Goal: Task Accomplishment & Management: Manage account settings

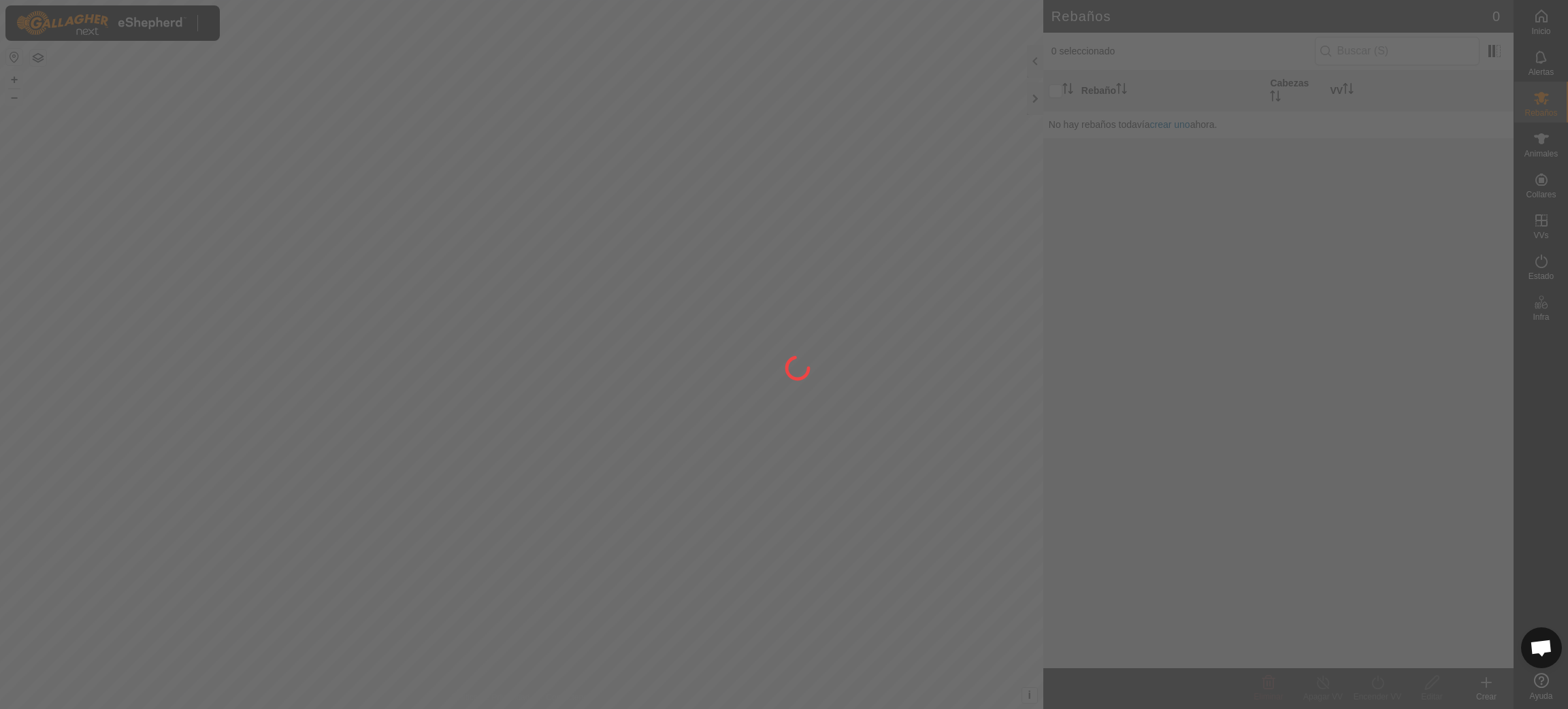
scroll to position [1109, 0]
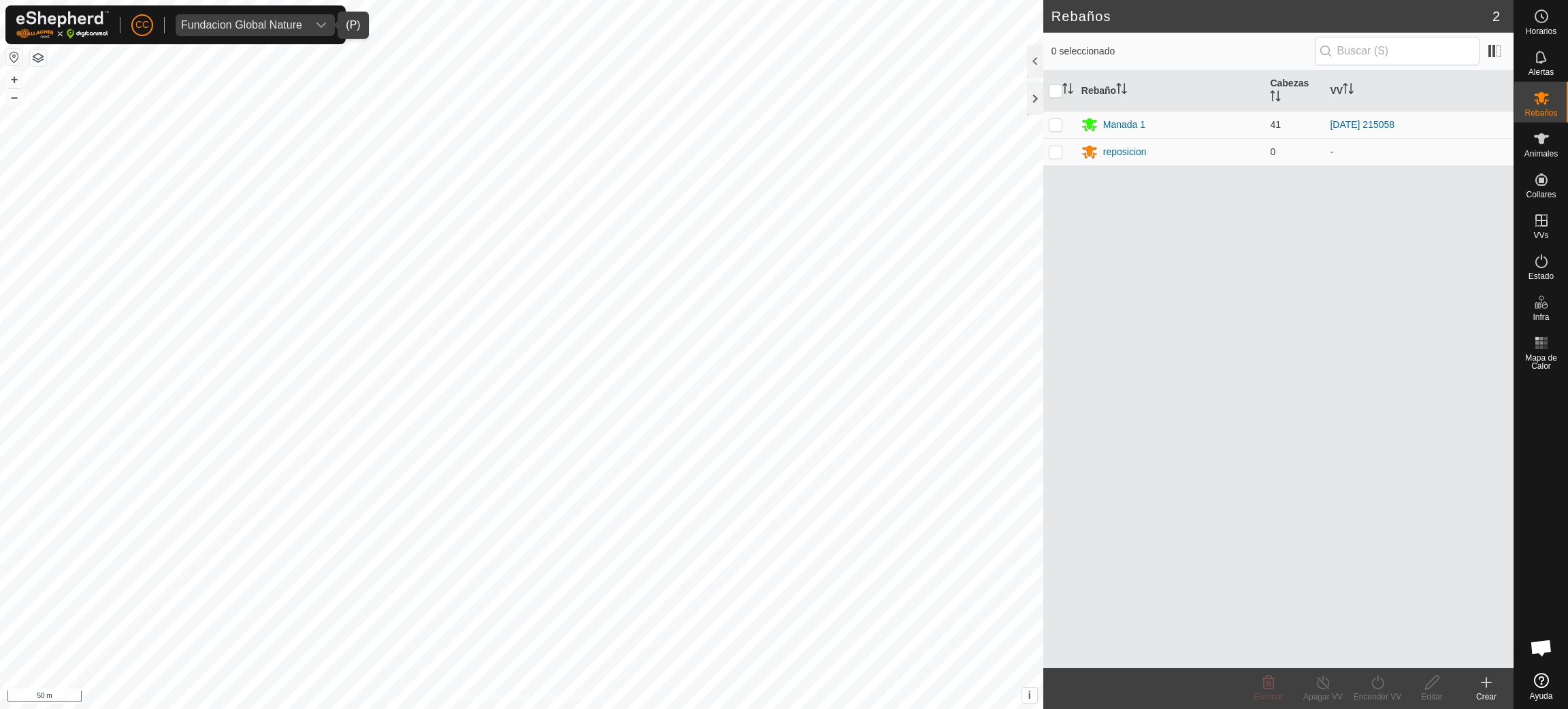
click at [307, 30] on div "dropdown trigger" at bounding box center [320, 24] width 27 height 22
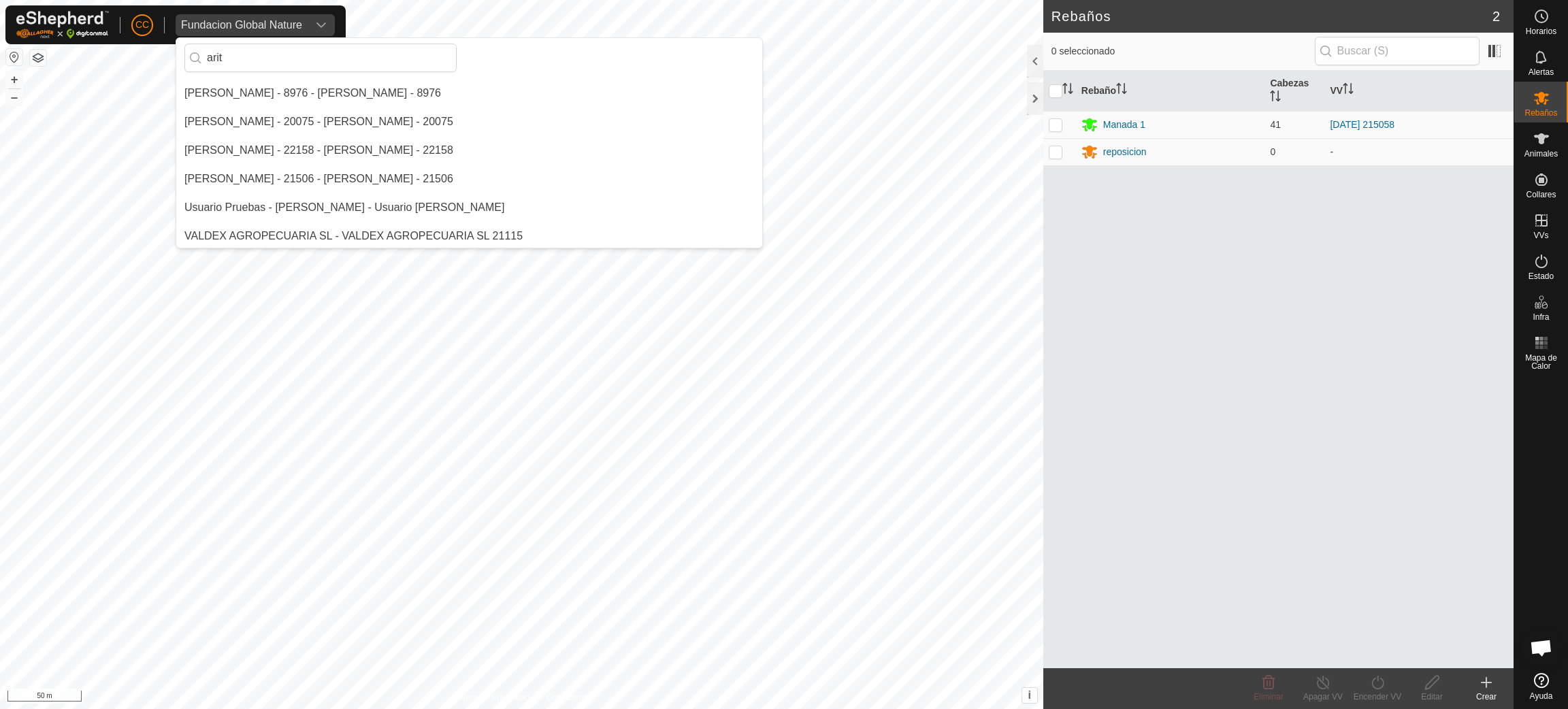
scroll to position [0, 0]
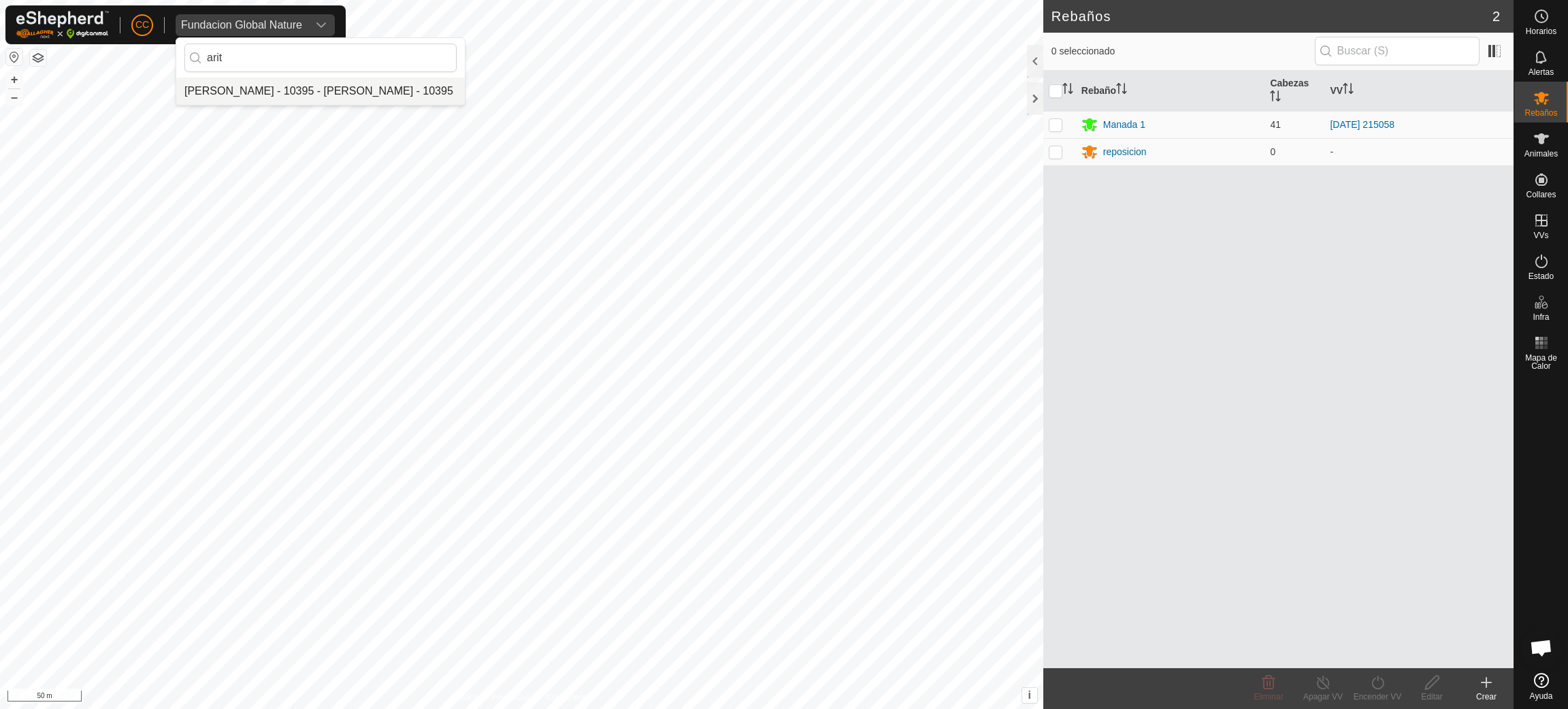
type input "arit"
click at [330, 90] on li "[PERSON_NAME] - 10395 - [PERSON_NAME] - 10395" at bounding box center [320, 91] width 288 height 27
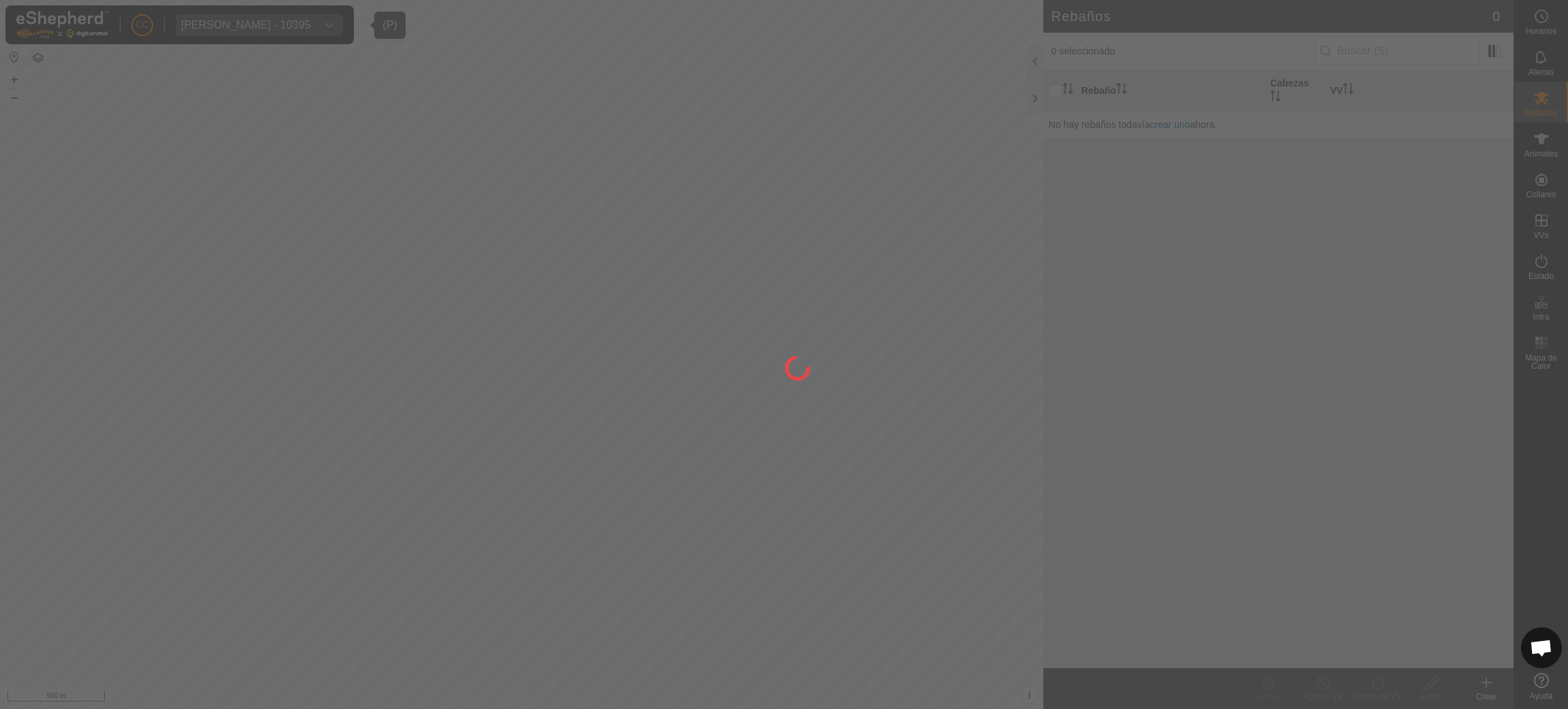
click at [1522, 138] on div at bounding box center [784, 354] width 1568 height 709
drag, startPoint x: 1538, startPoint y: 143, endPoint x: 1543, endPoint y: 152, distance: 10.3
click at [1538, 143] on div at bounding box center [784, 354] width 1568 height 709
click at [1546, 152] on div at bounding box center [784, 354] width 1568 height 709
click at [1537, 203] on div at bounding box center [784, 354] width 1568 height 709
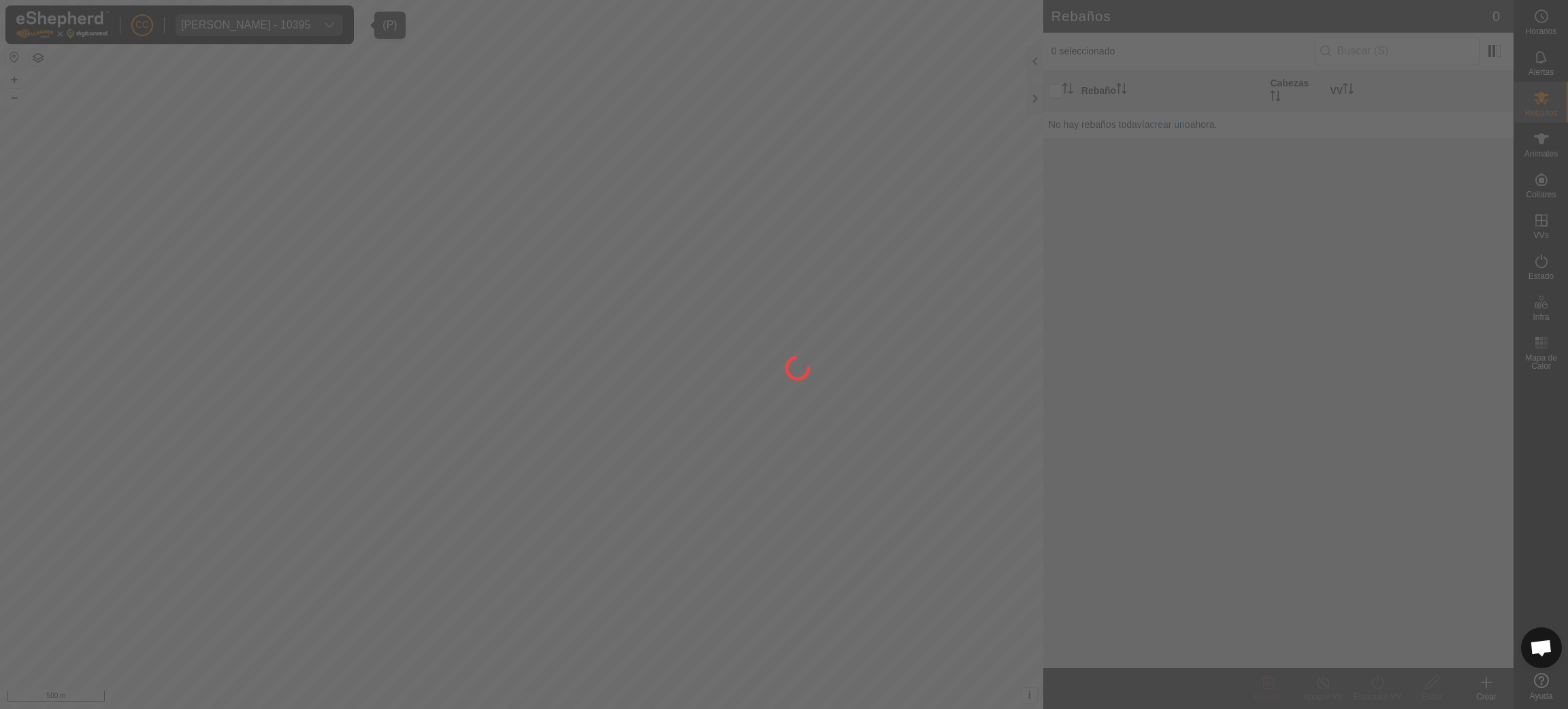
click at [1537, 198] on div at bounding box center [784, 354] width 1568 height 709
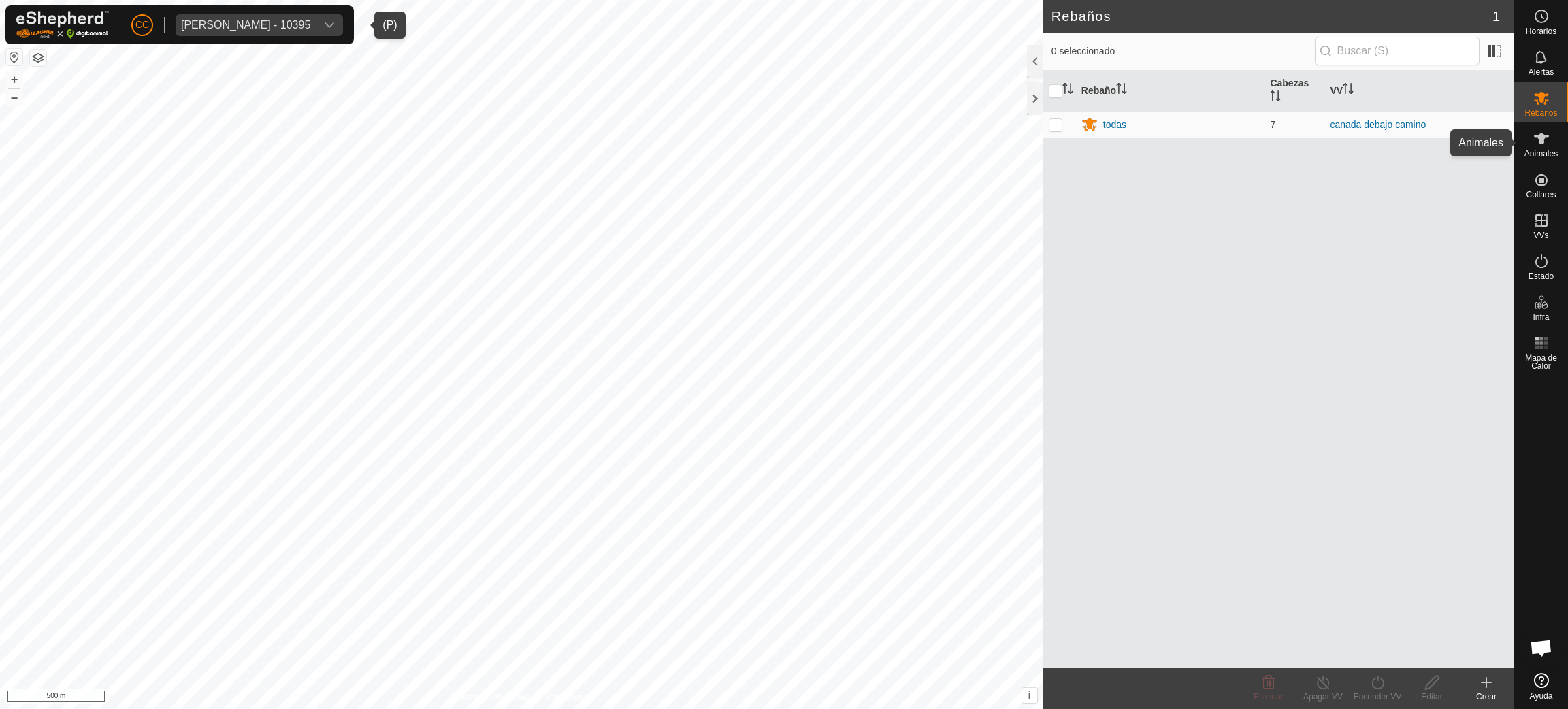
click at [1544, 155] on span "Animales" at bounding box center [1541, 153] width 33 height 8
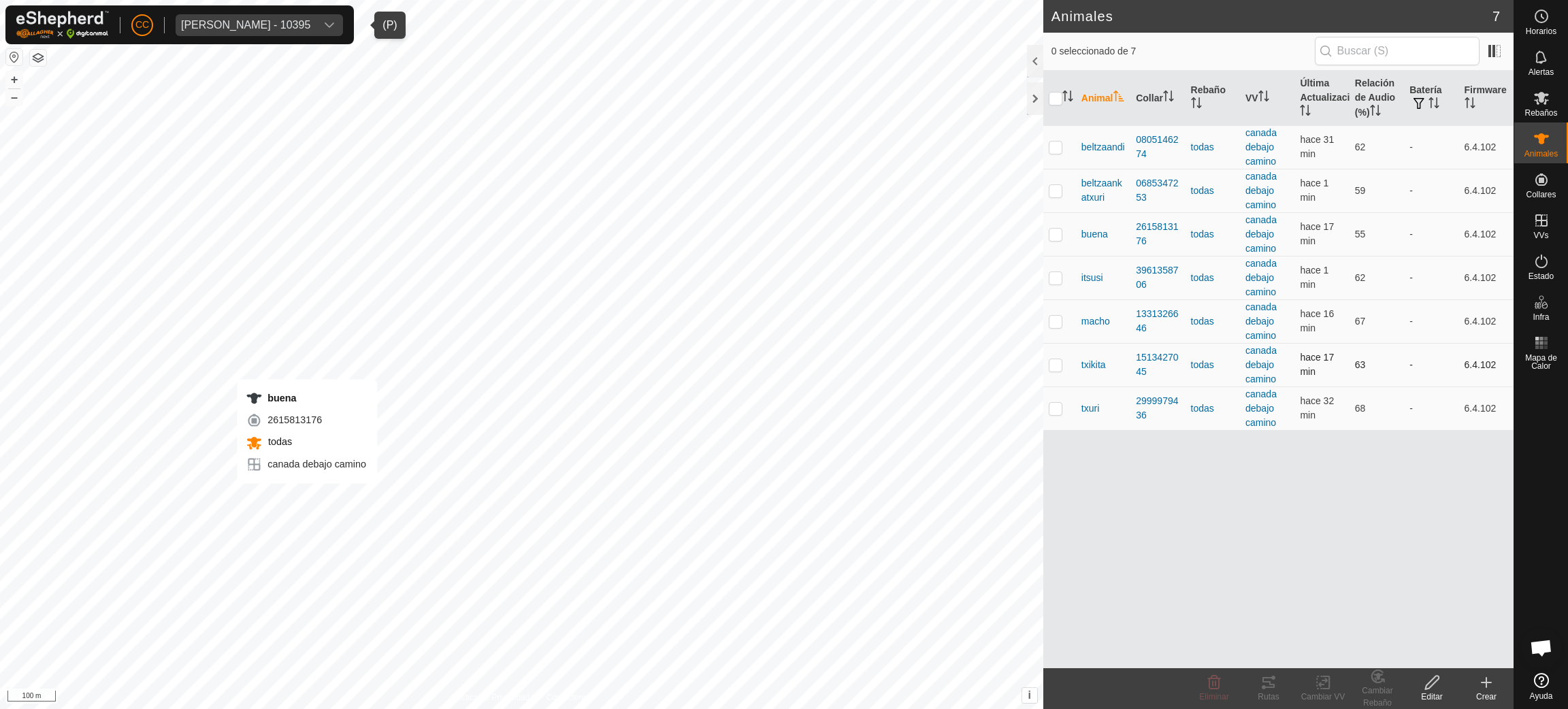
checkbox input "true"
checkbox input "false"
click at [1378, 112] on icon "Activar para ordenar" at bounding box center [1375, 110] width 11 height 11
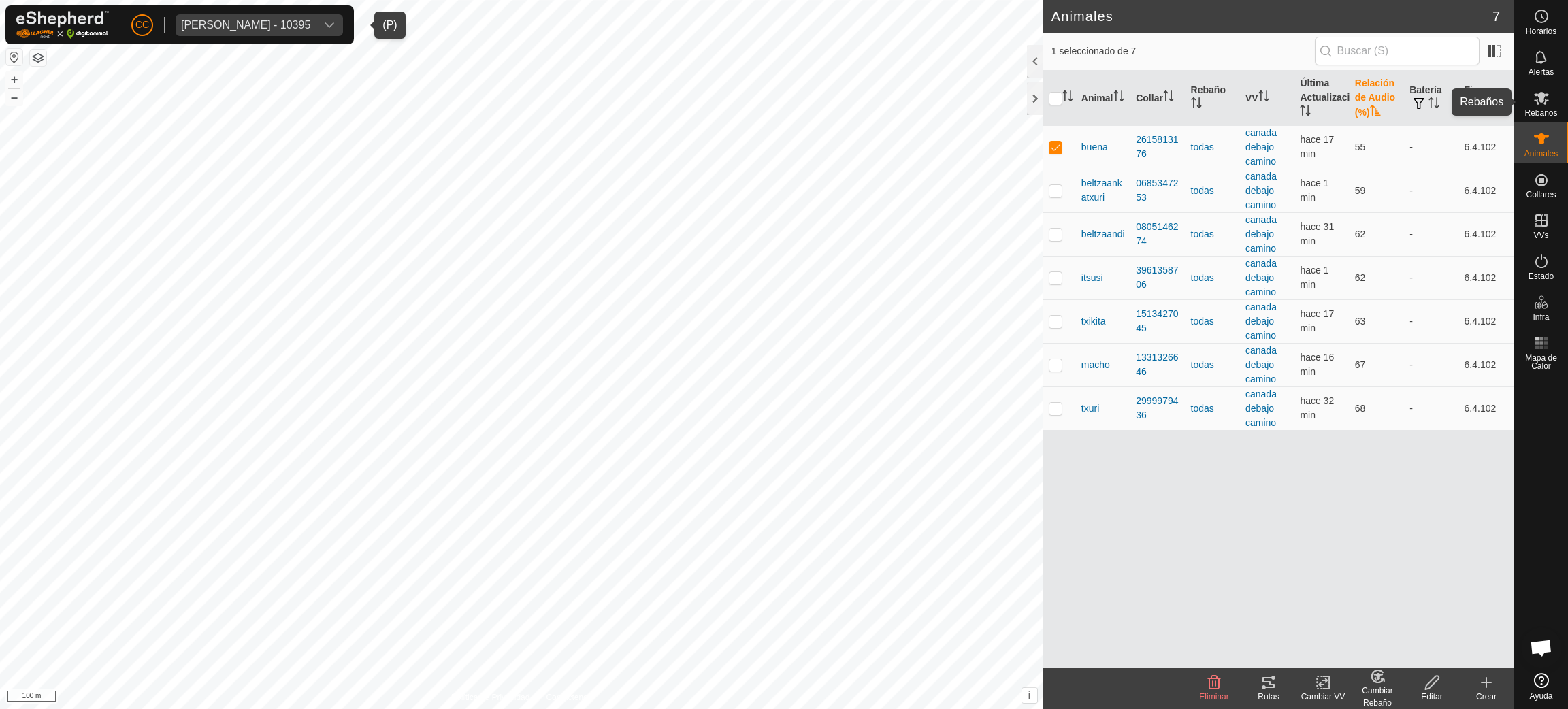
click at [1526, 102] on div "Rebaños" at bounding box center [1541, 102] width 54 height 41
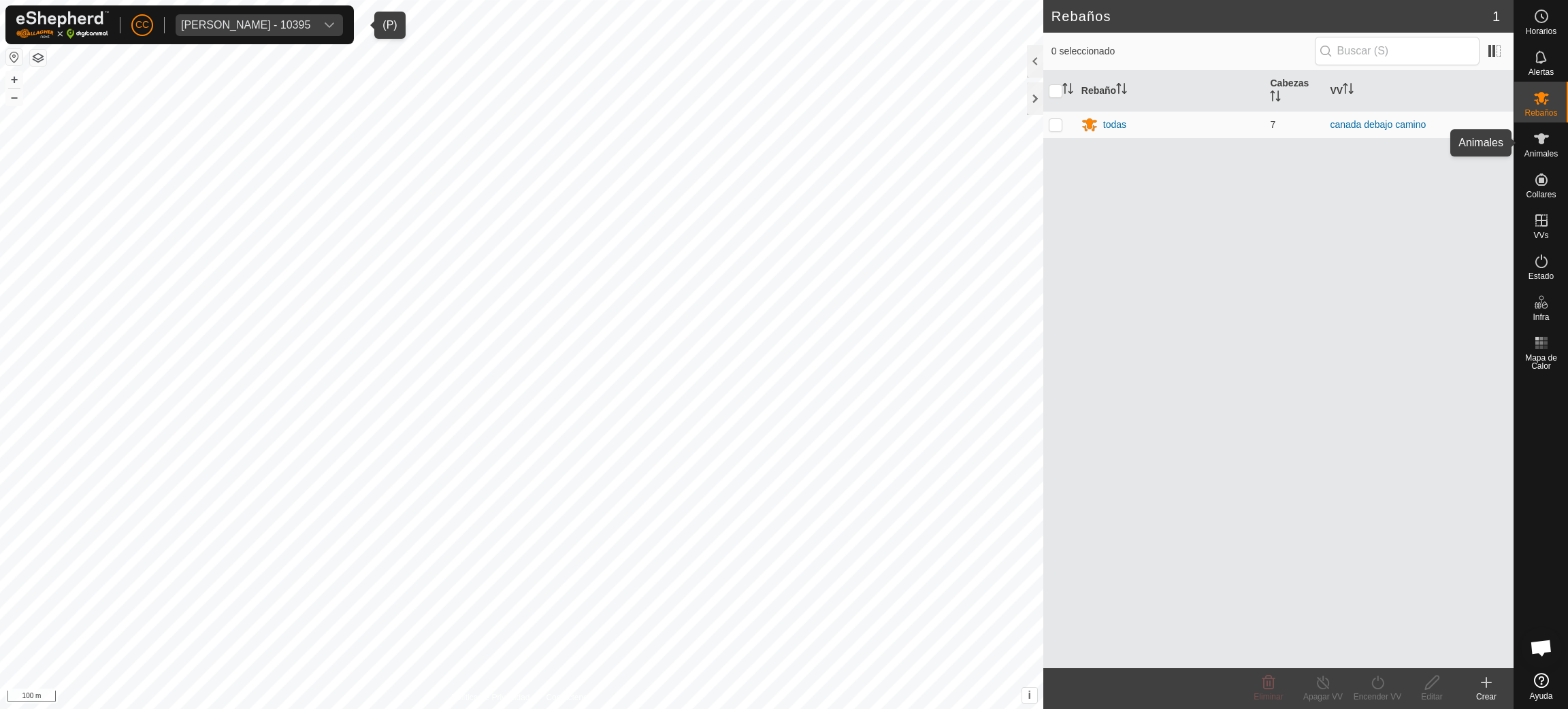
click at [1552, 152] on span "Animales" at bounding box center [1541, 153] width 33 height 8
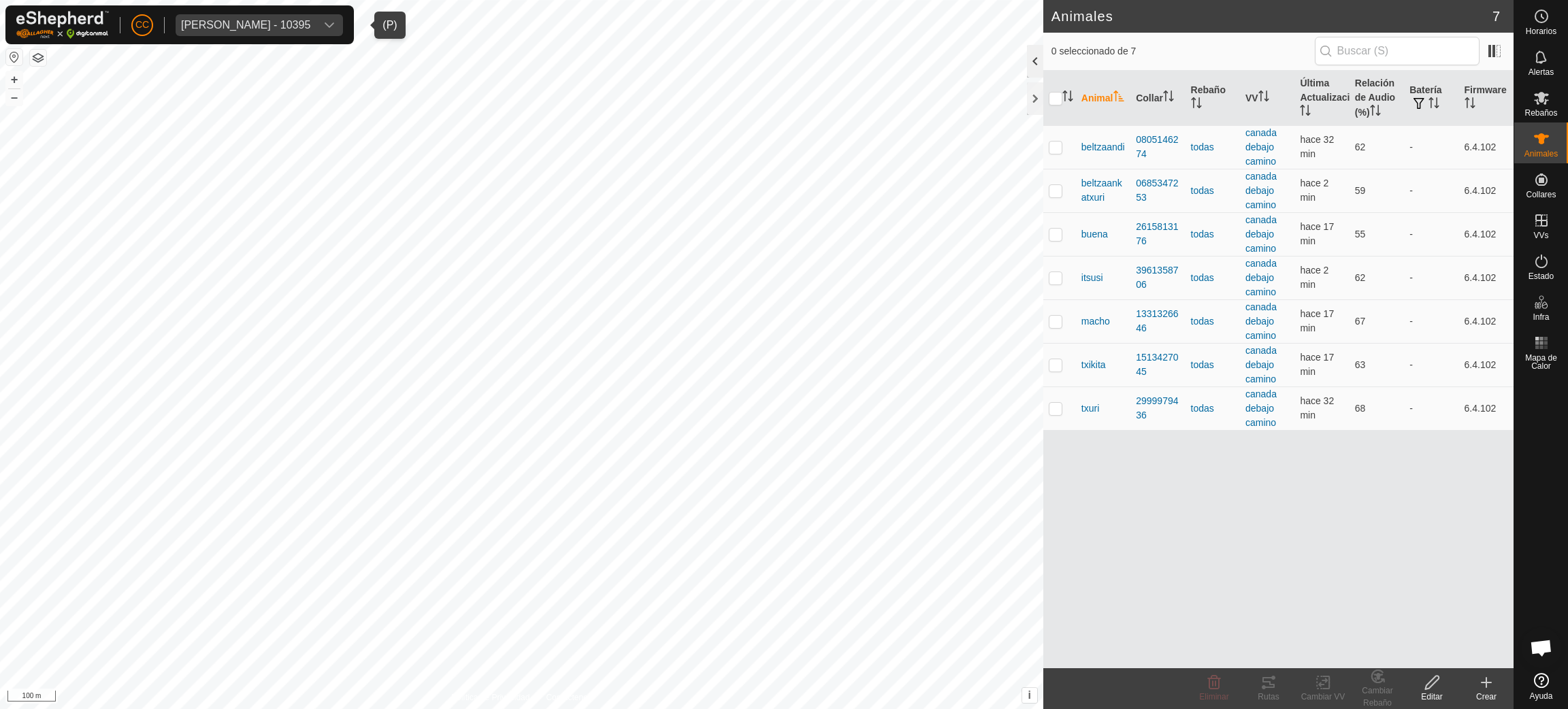
click at [1027, 67] on div at bounding box center [1034, 62] width 17 height 33
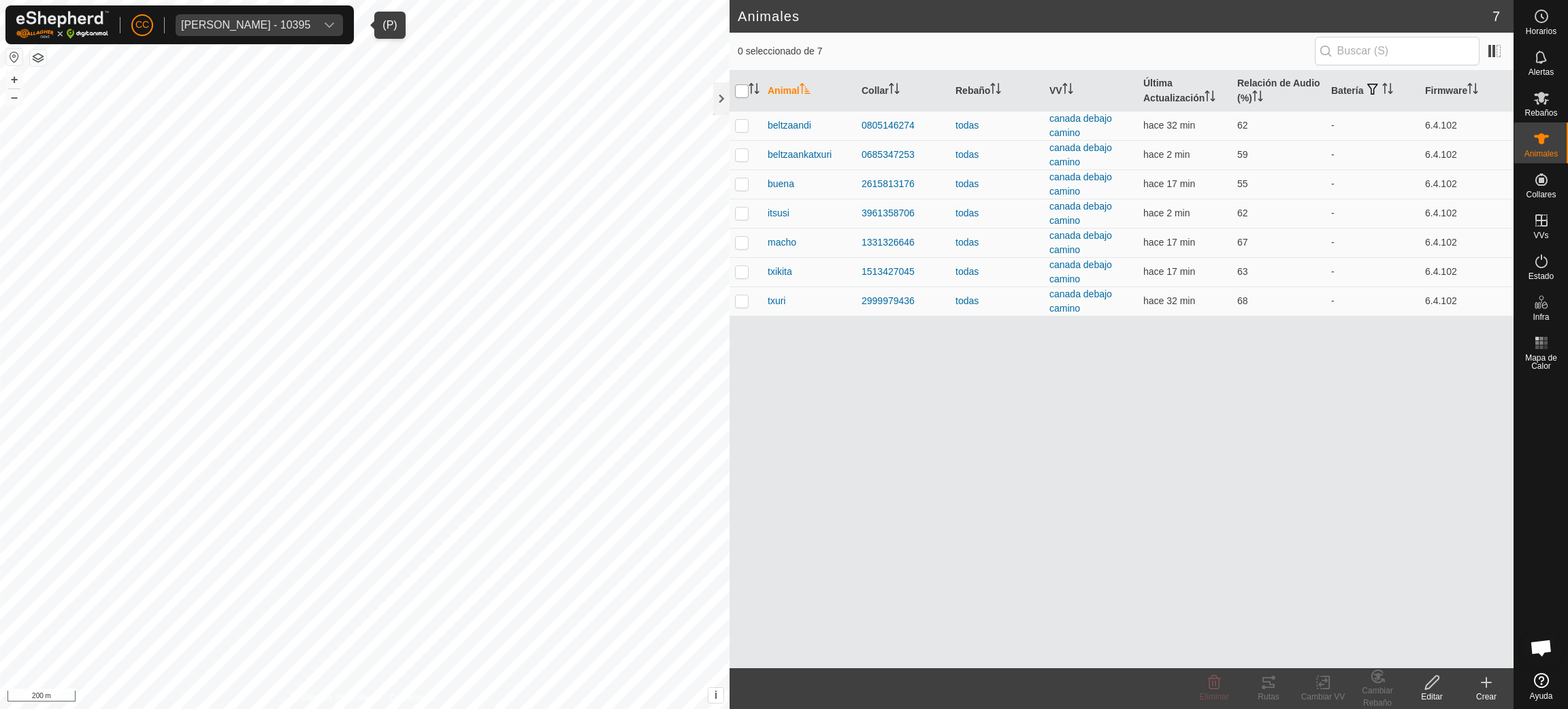
click at [746, 89] on input "checkbox" at bounding box center [742, 91] width 14 height 14
checkbox input "true"
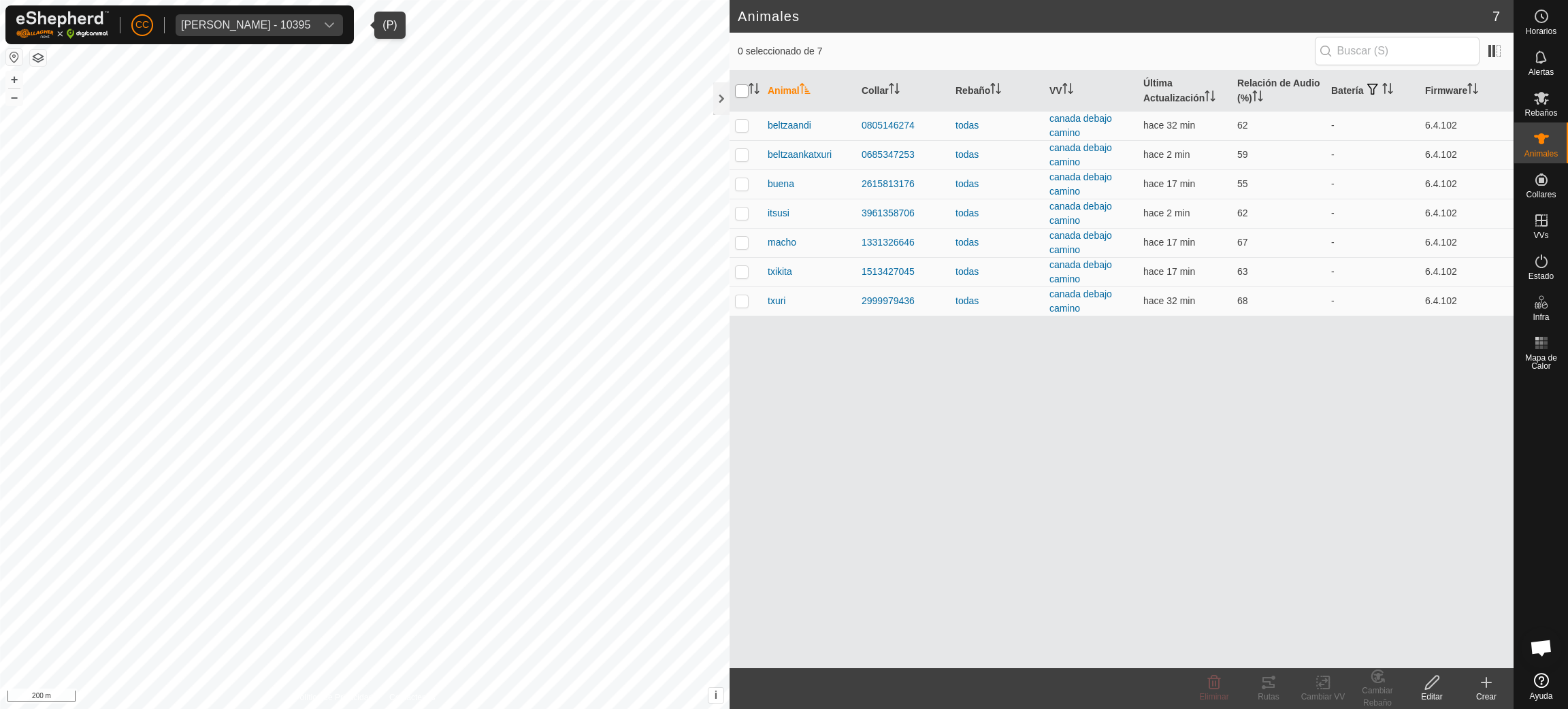
checkbox input "true"
click at [1269, 690] on icon at bounding box center [1268, 682] width 17 height 17
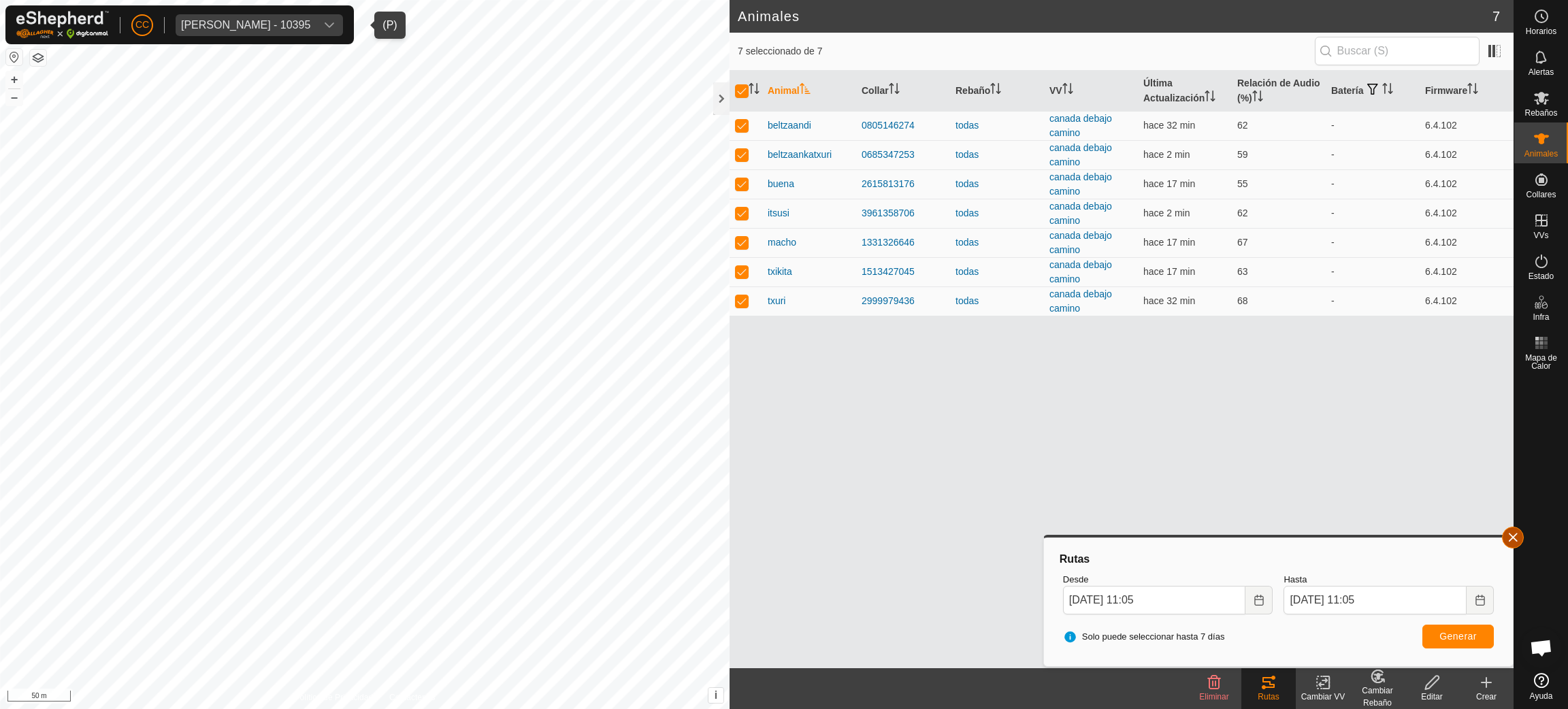
click at [1516, 535] on button "button" at bounding box center [1512, 537] width 22 height 22
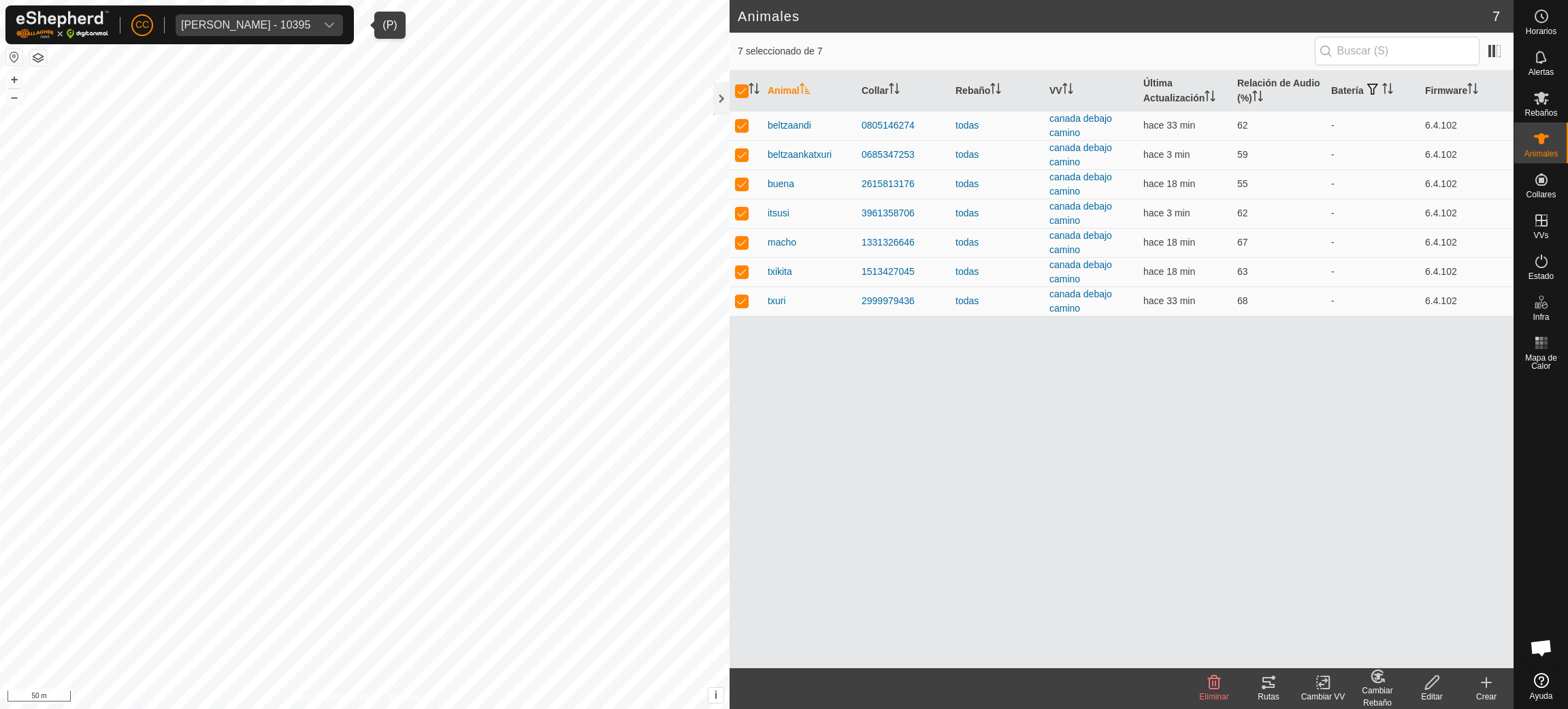
click at [281, 24] on div "[PERSON_NAME] - 10395" at bounding box center [246, 25] width 129 height 11
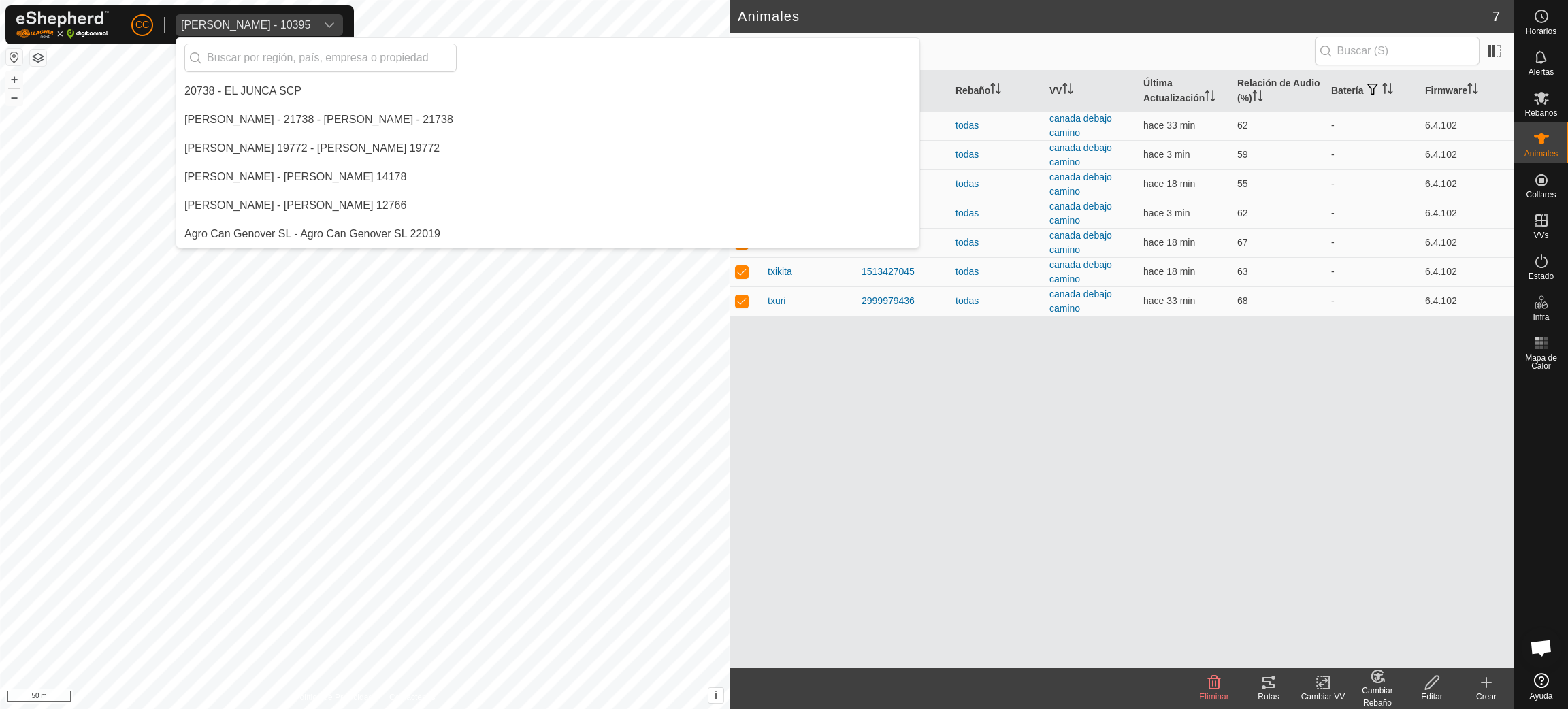
scroll to position [1541, 0]
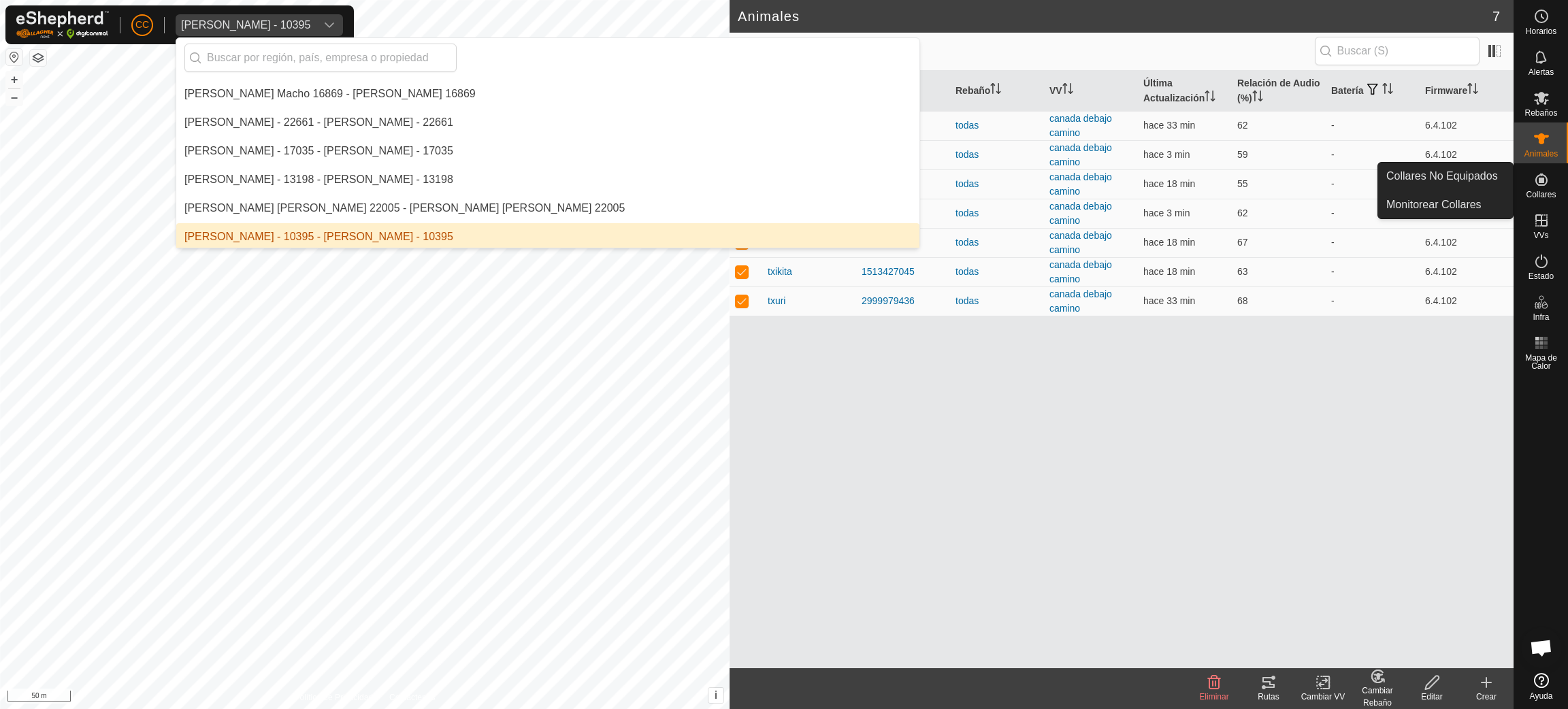
click at [1526, 191] on span "Collares" at bounding box center [1540, 194] width 30 height 8
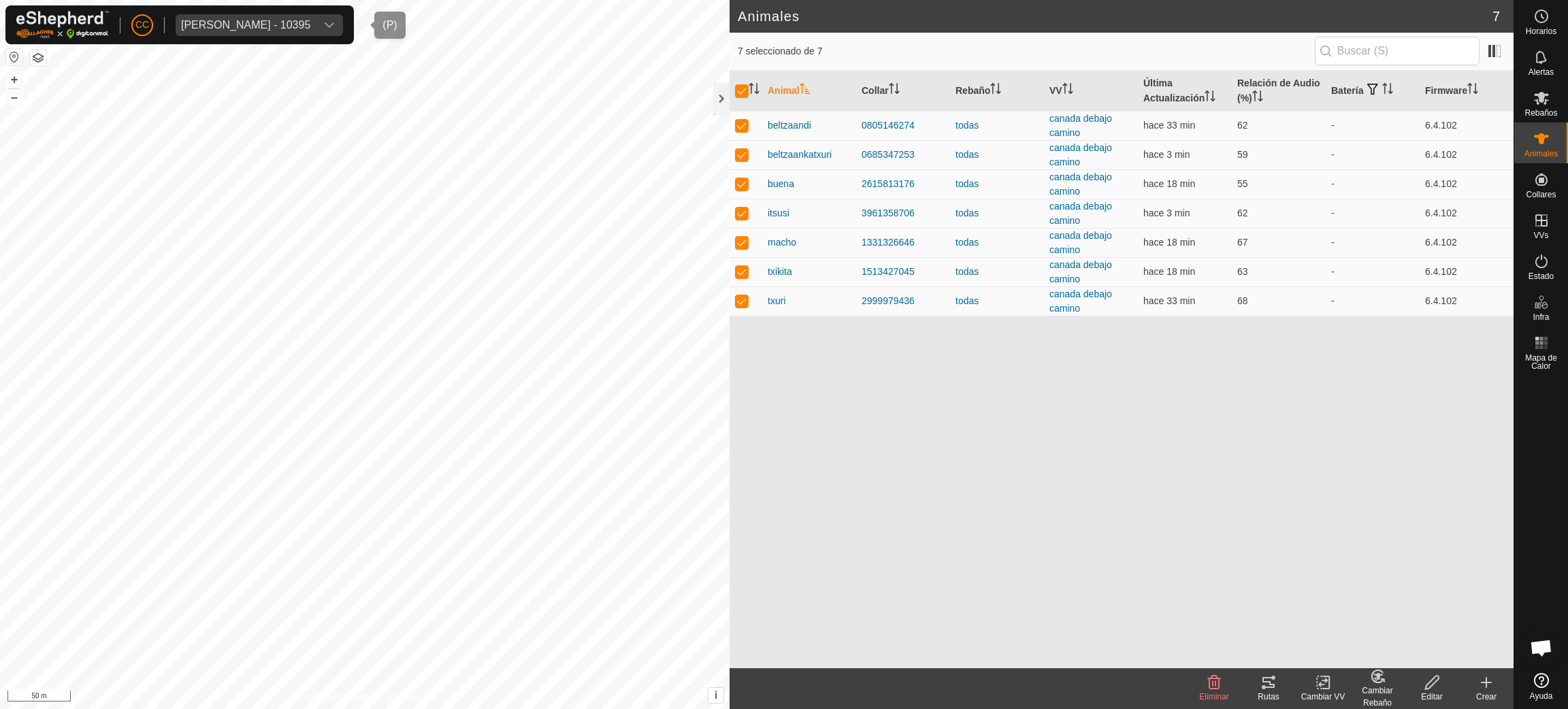
click at [300, 26] on div "[PERSON_NAME] - 10395" at bounding box center [246, 25] width 129 height 11
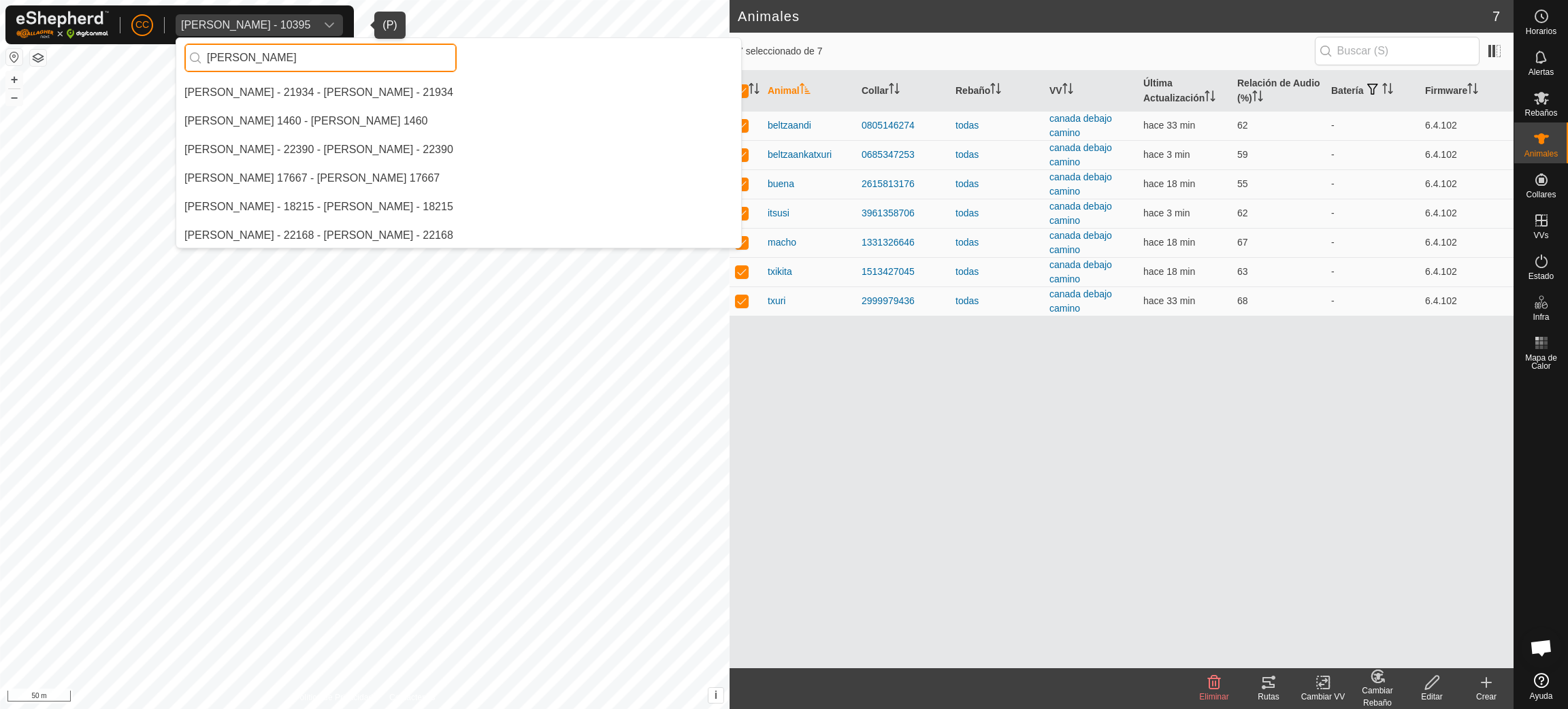
scroll to position [0, 0]
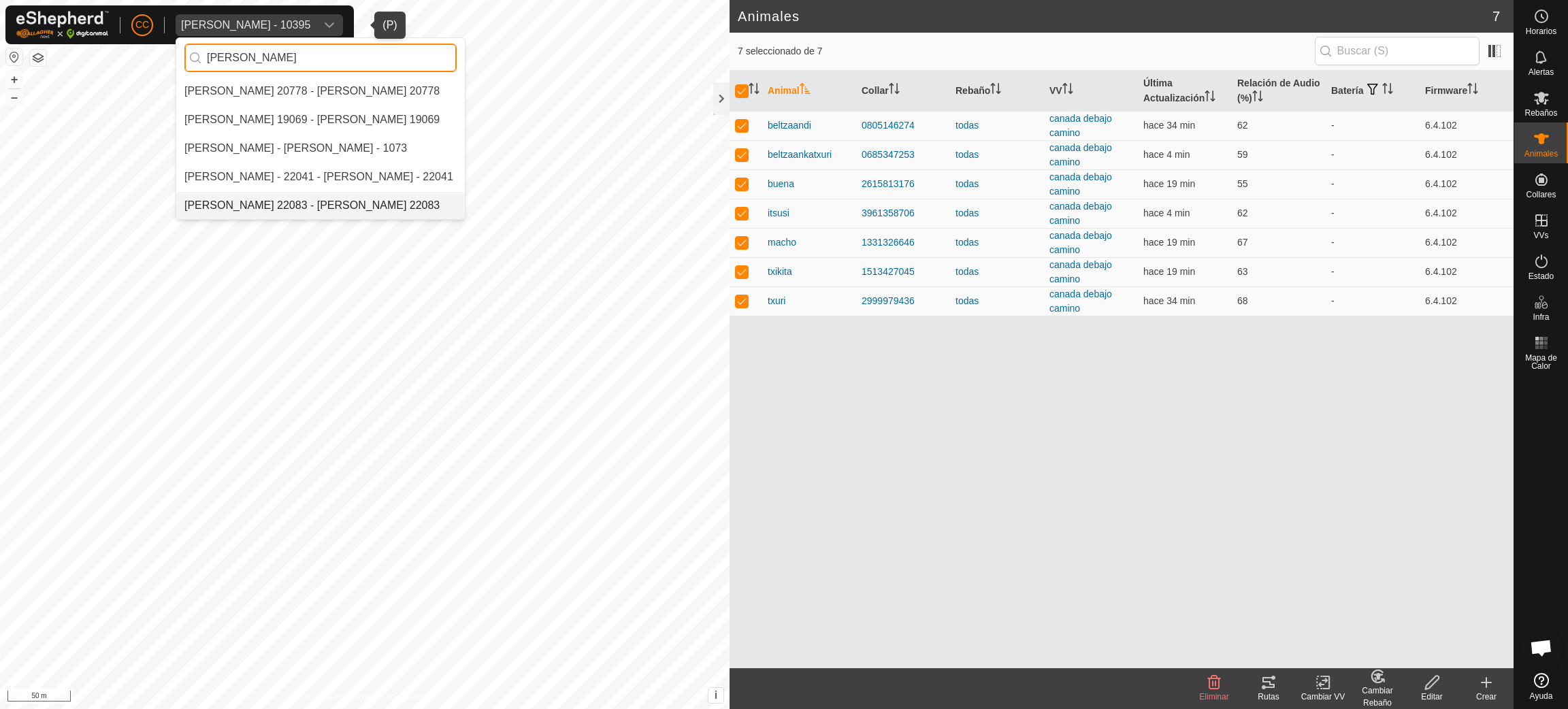
type input "[PERSON_NAME]"
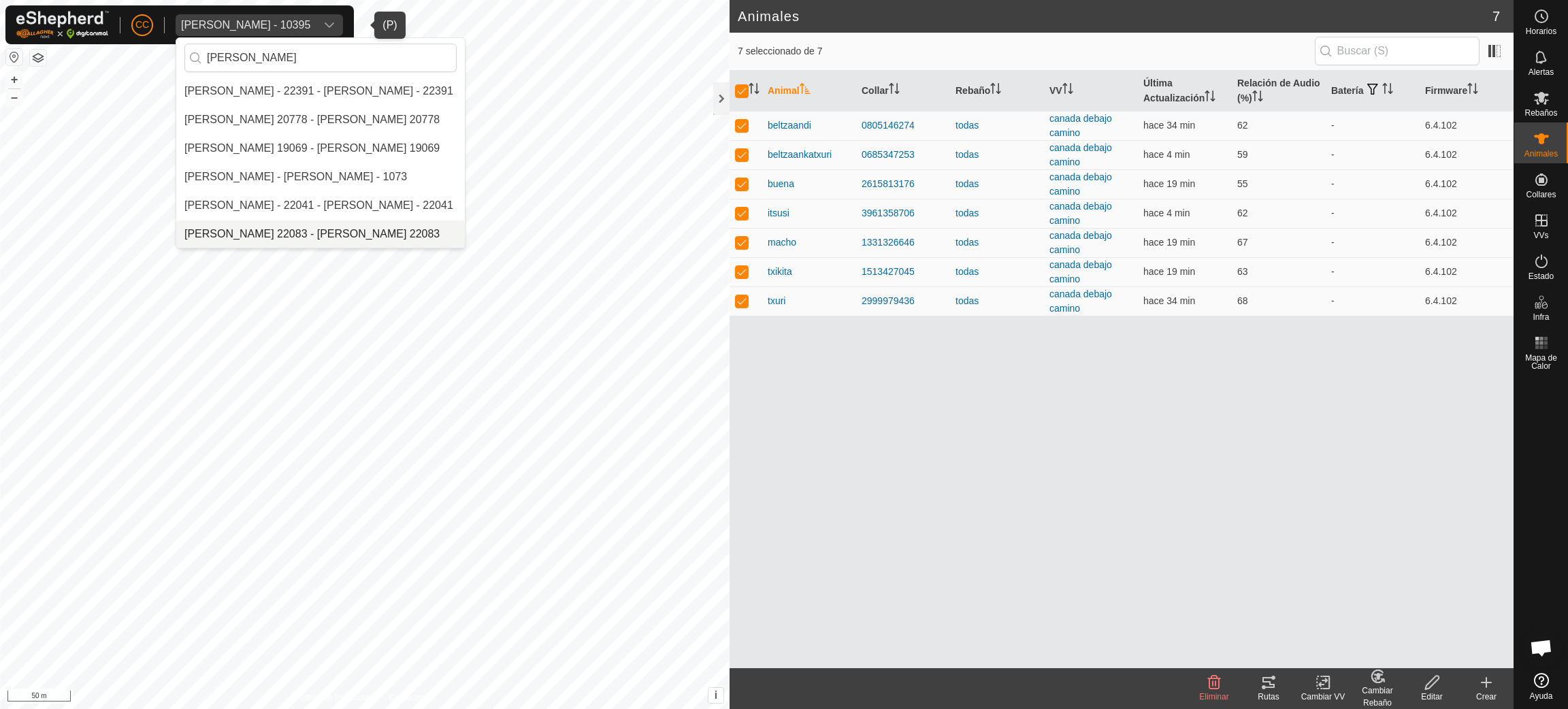
click at [338, 228] on li "[PERSON_NAME] 22083 - [PERSON_NAME] 22083" at bounding box center [320, 233] width 288 height 27
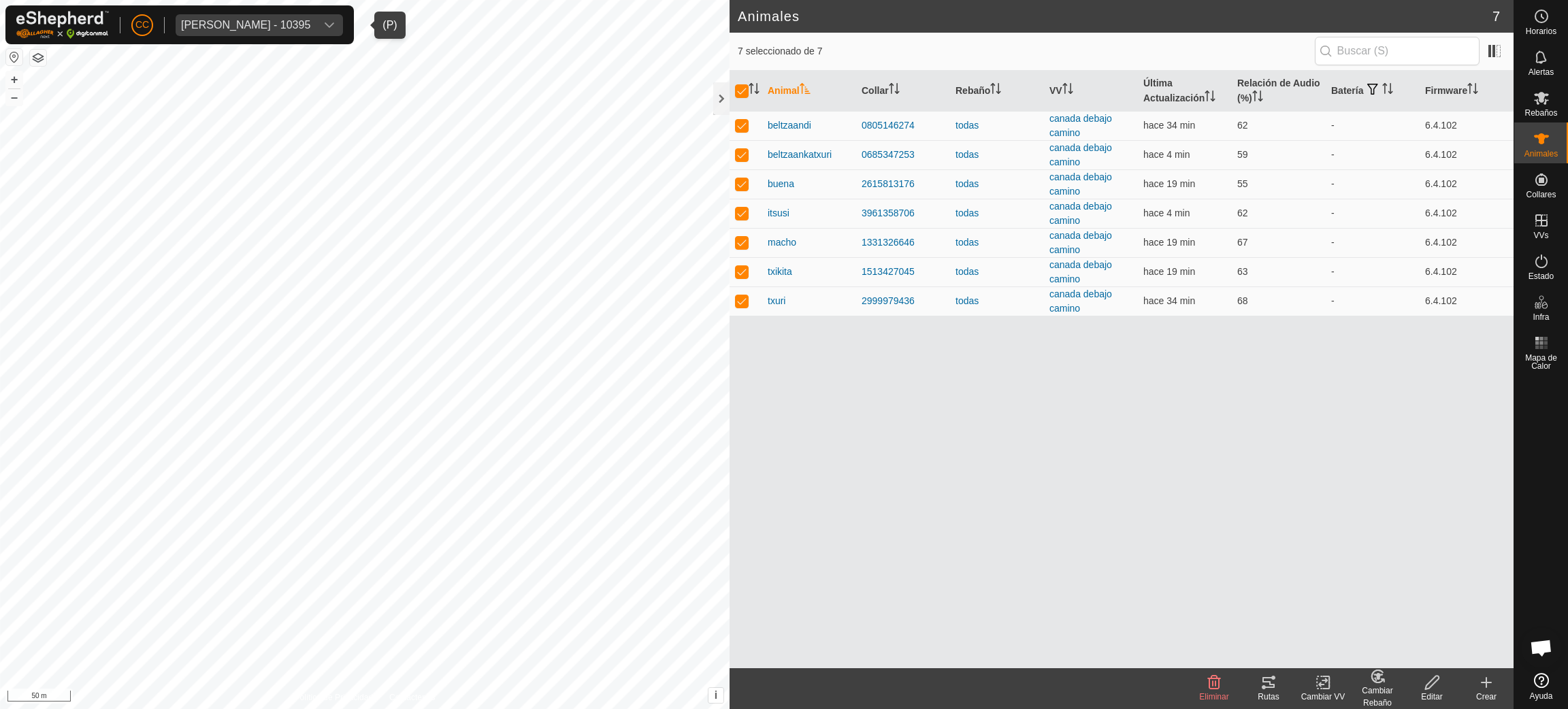
checkbox input "false"
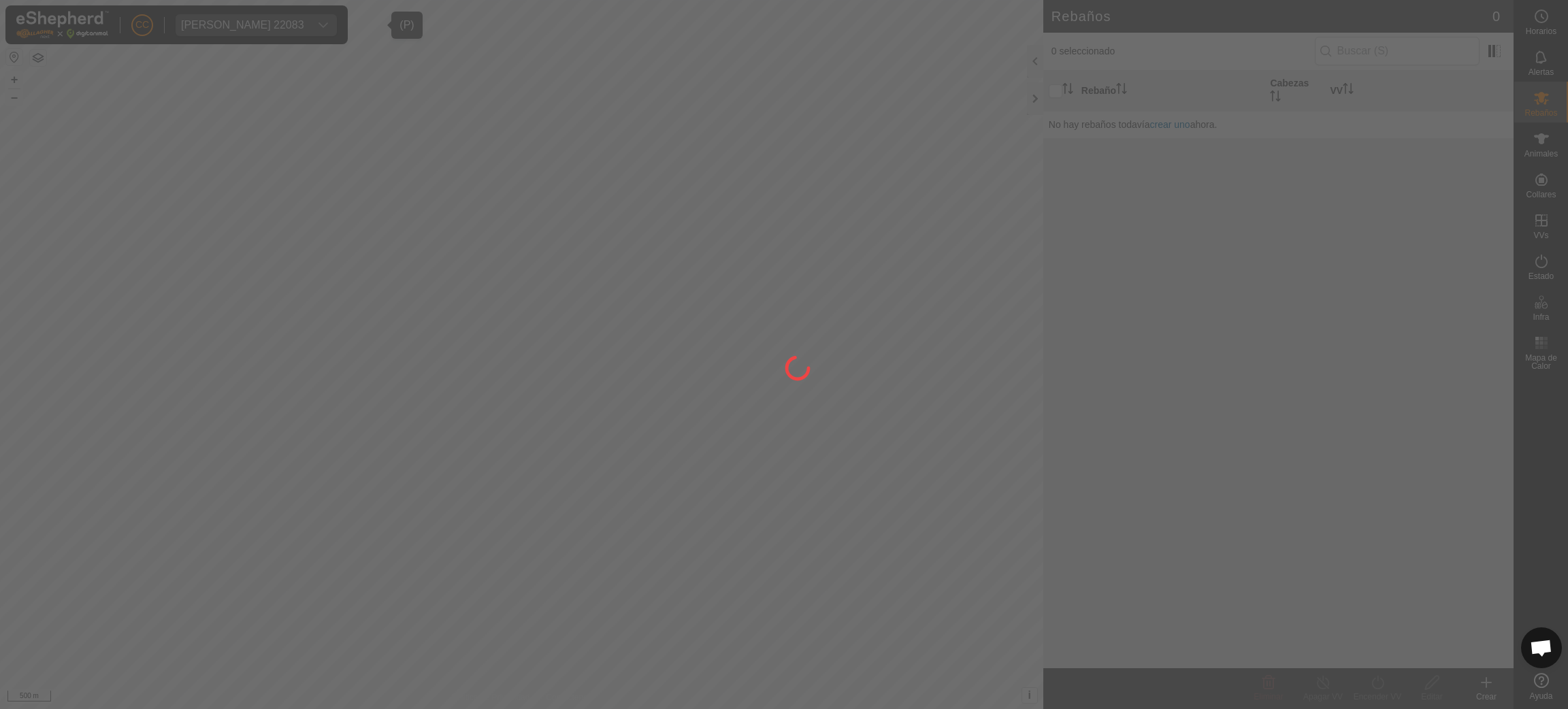
click at [1538, 179] on div at bounding box center [784, 354] width 1568 height 709
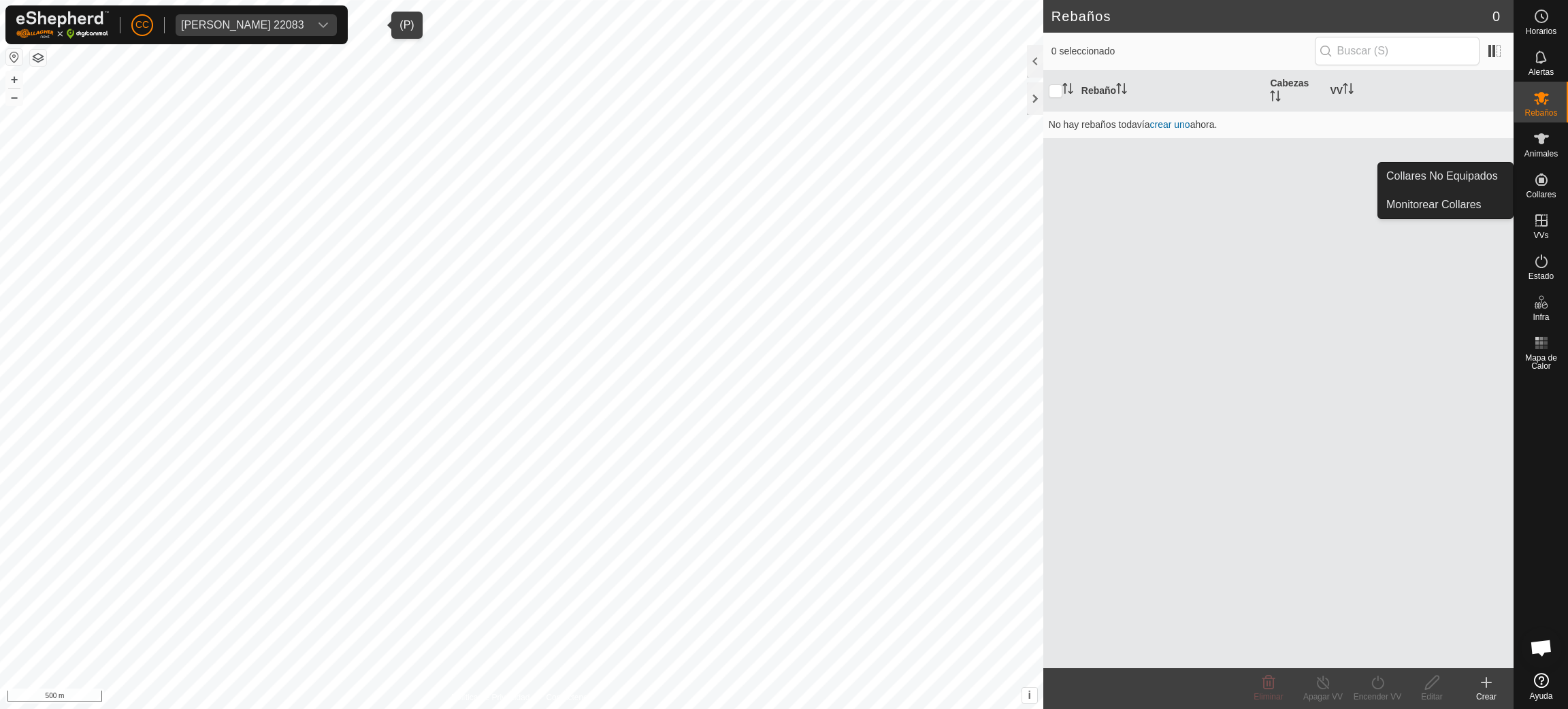
click at [1544, 187] on icon at bounding box center [1541, 179] width 17 height 17
click at [1493, 175] on link "Collares No Equipados" at bounding box center [1445, 176] width 135 height 27
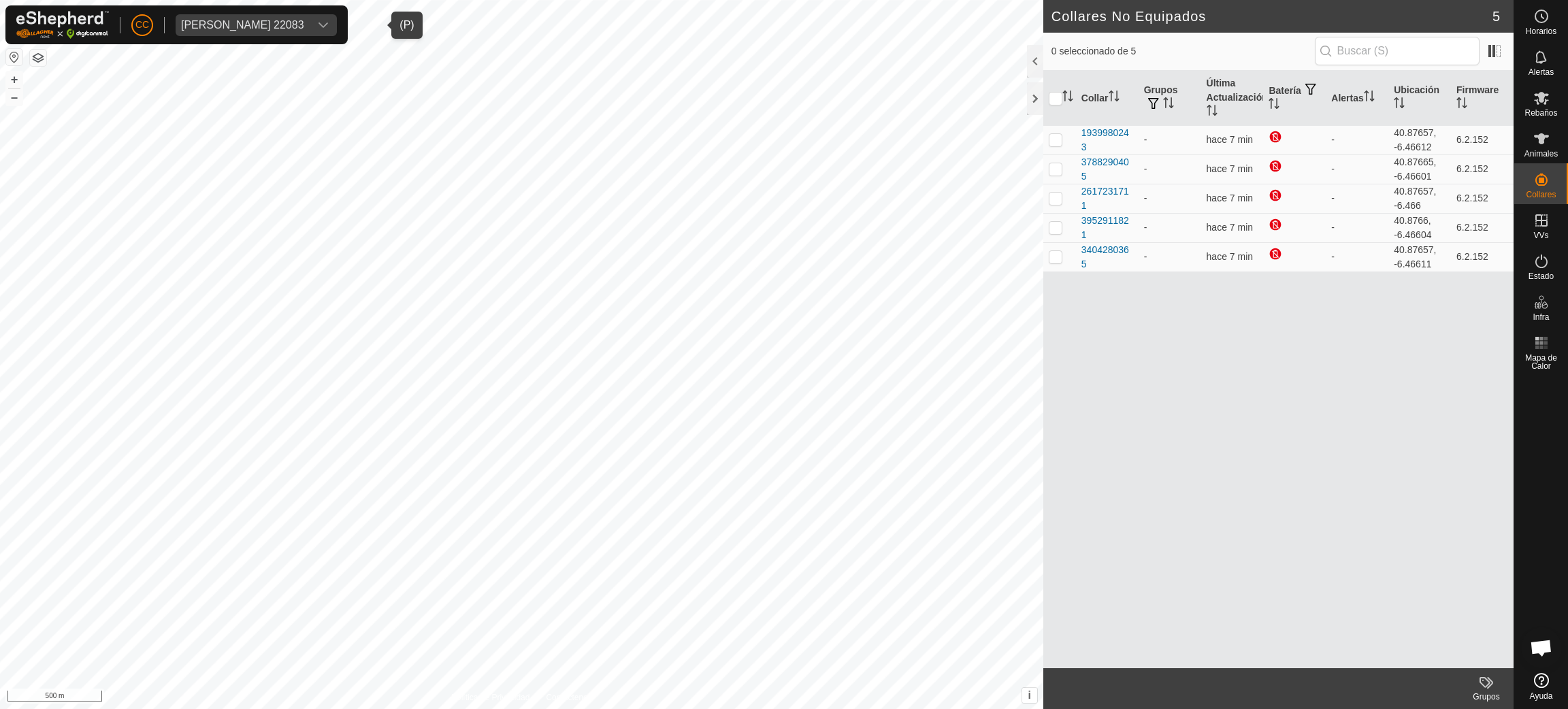
click at [283, 15] on span "[PERSON_NAME] 22083" at bounding box center [243, 24] width 134 height 22
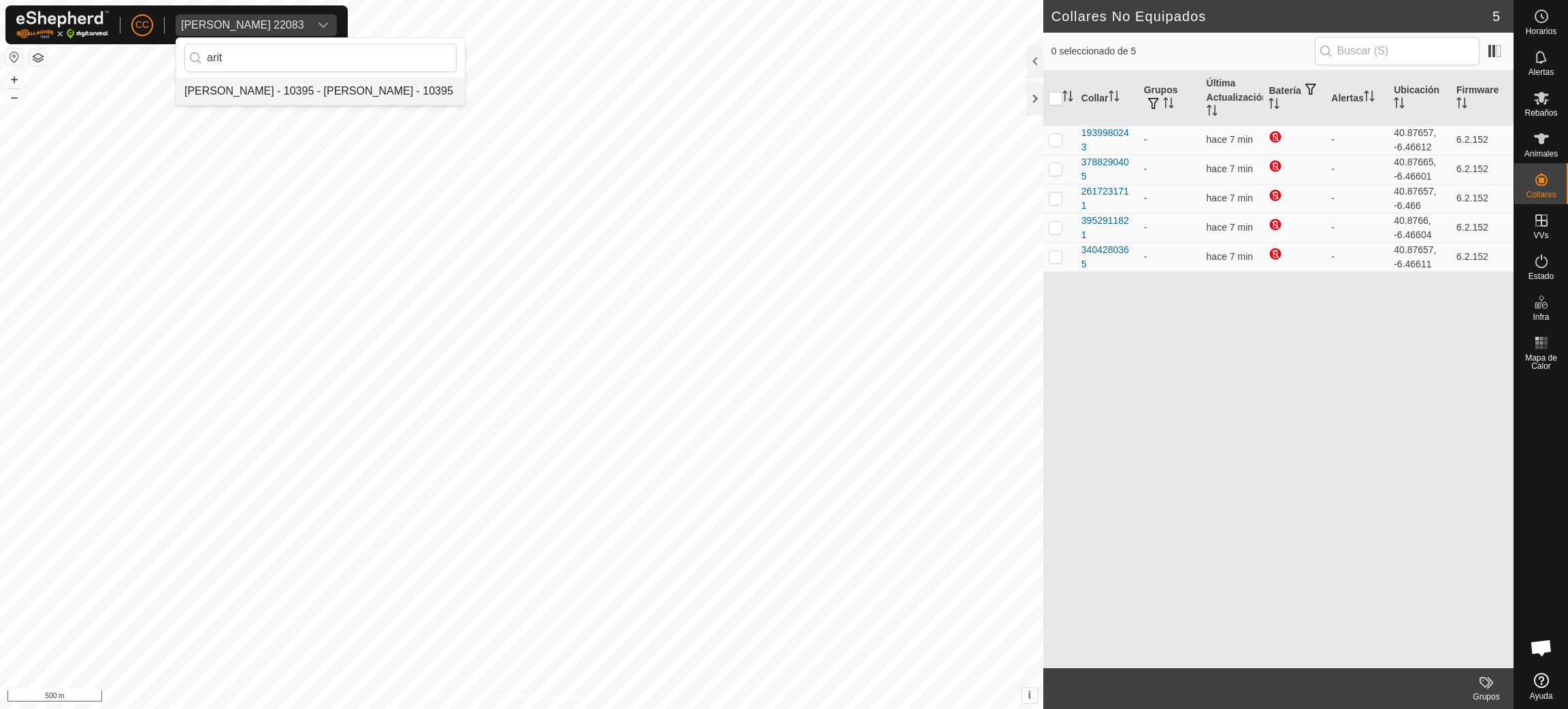
type input "arit"
click at [295, 87] on li "[PERSON_NAME] - 10395 - [PERSON_NAME] - 10395" at bounding box center [320, 91] width 288 height 27
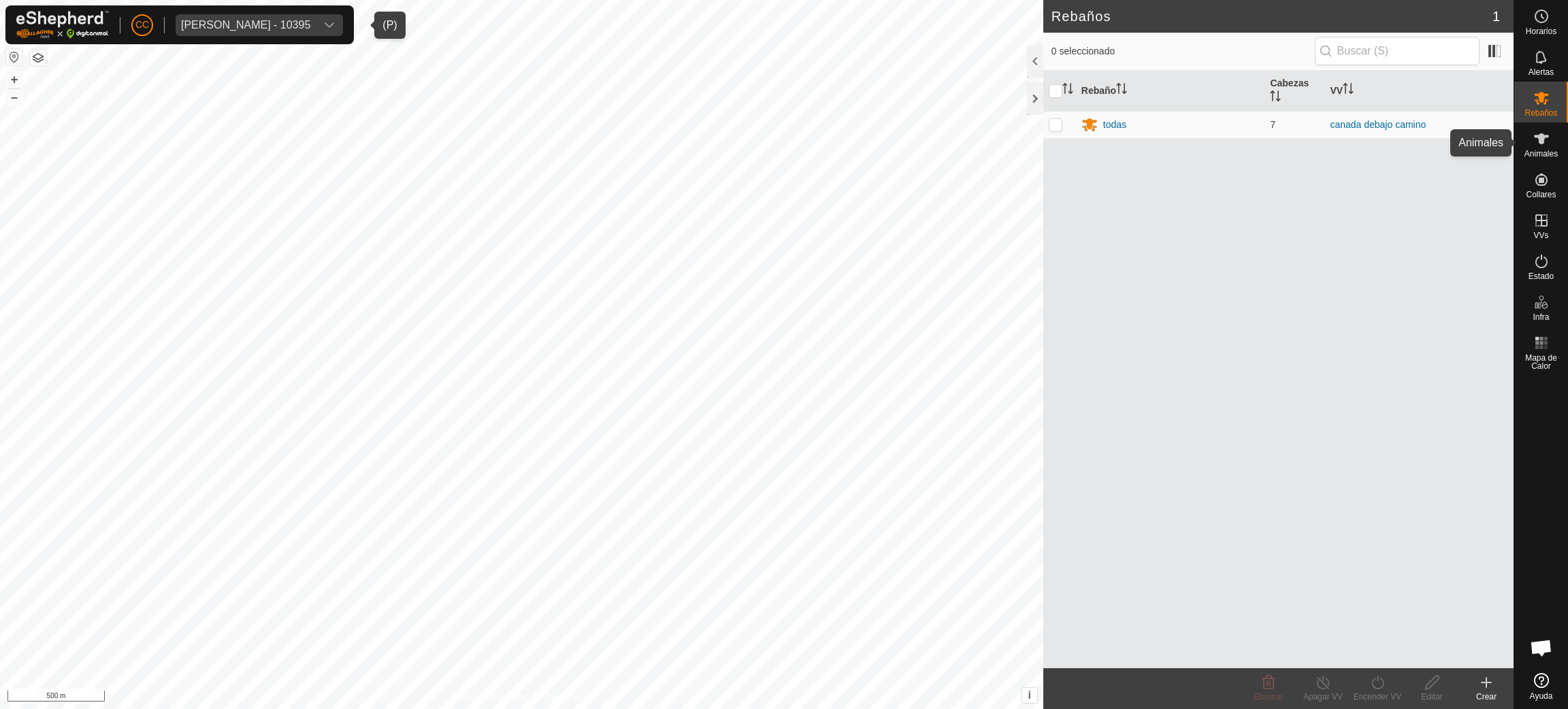
click at [1540, 157] on span "Animales" at bounding box center [1541, 153] width 33 height 8
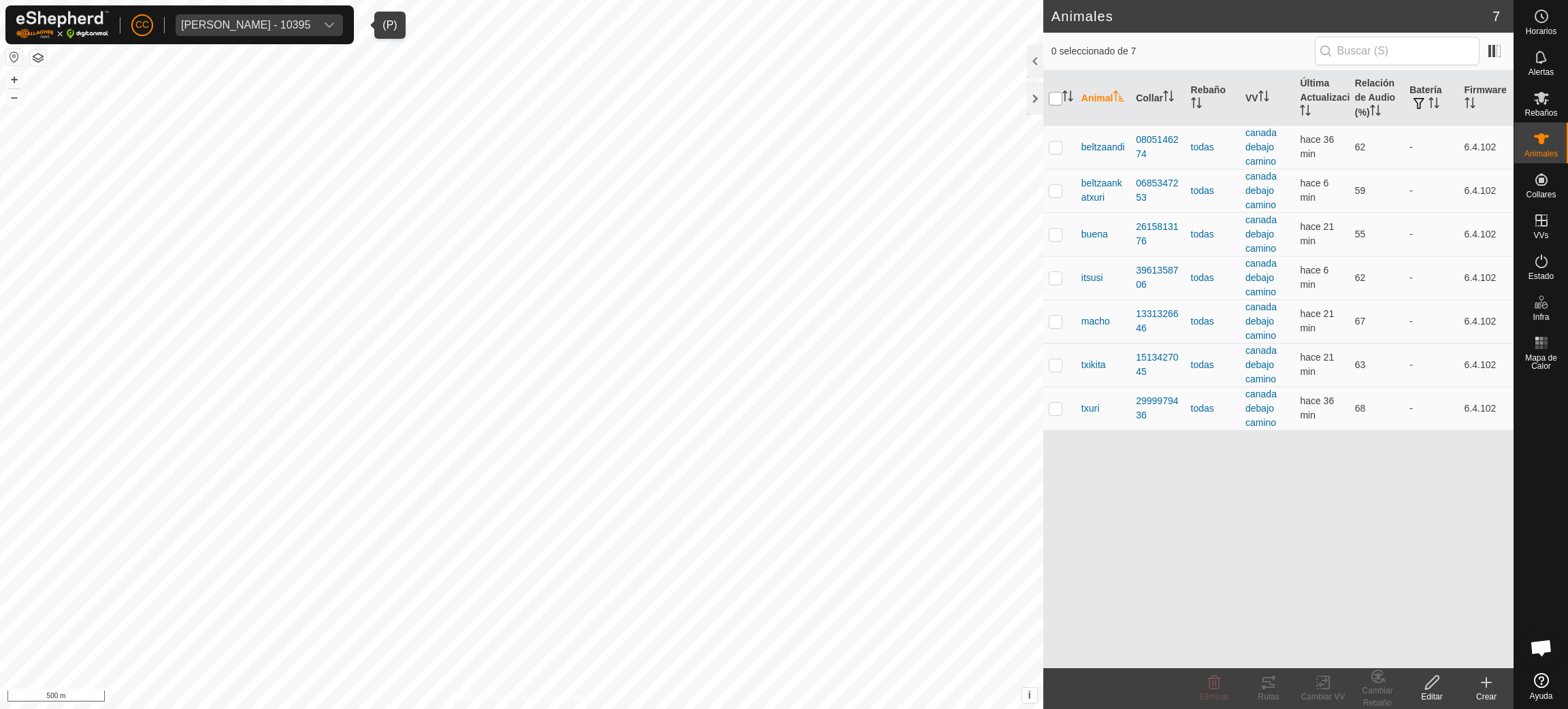
click at [1060, 100] on input "checkbox" at bounding box center [1055, 99] width 14 height 14
checkbox input "true"
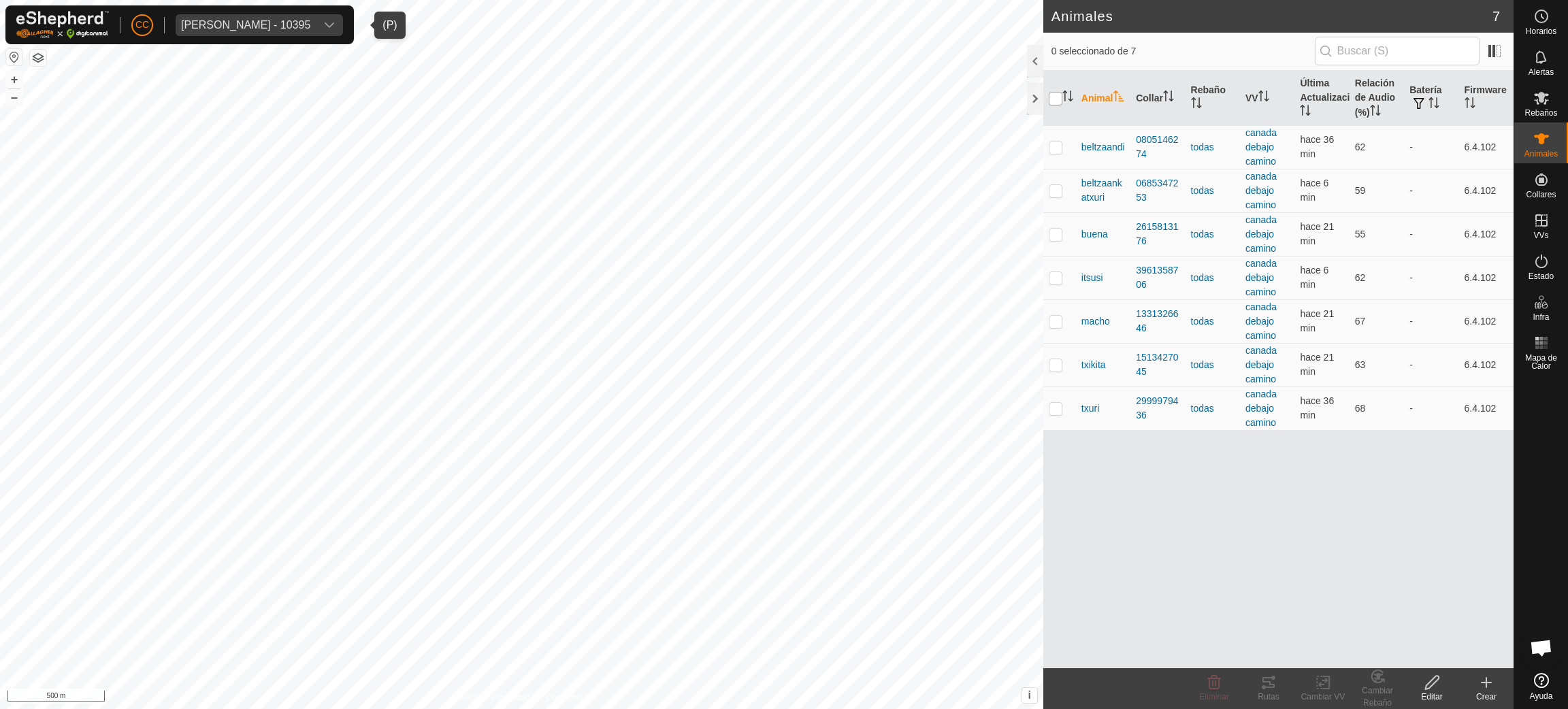
checkbox input "true"
click at [1029, 65] on div at bounding box center [1034, 62] width 17 height 33
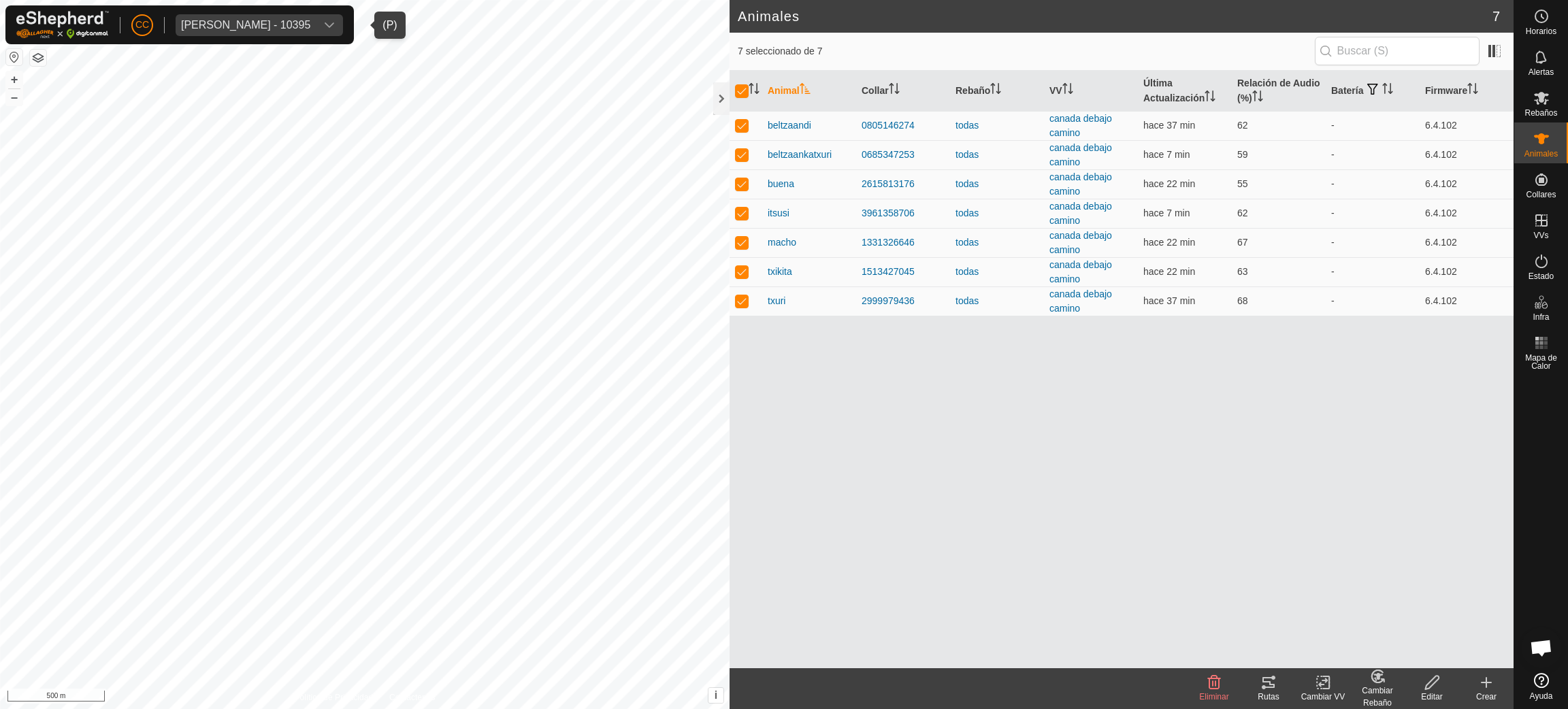
click at [316, 32] on span "[PERSON_NAME] - 10395" at bounding box center [246, 24] width 140 height 22
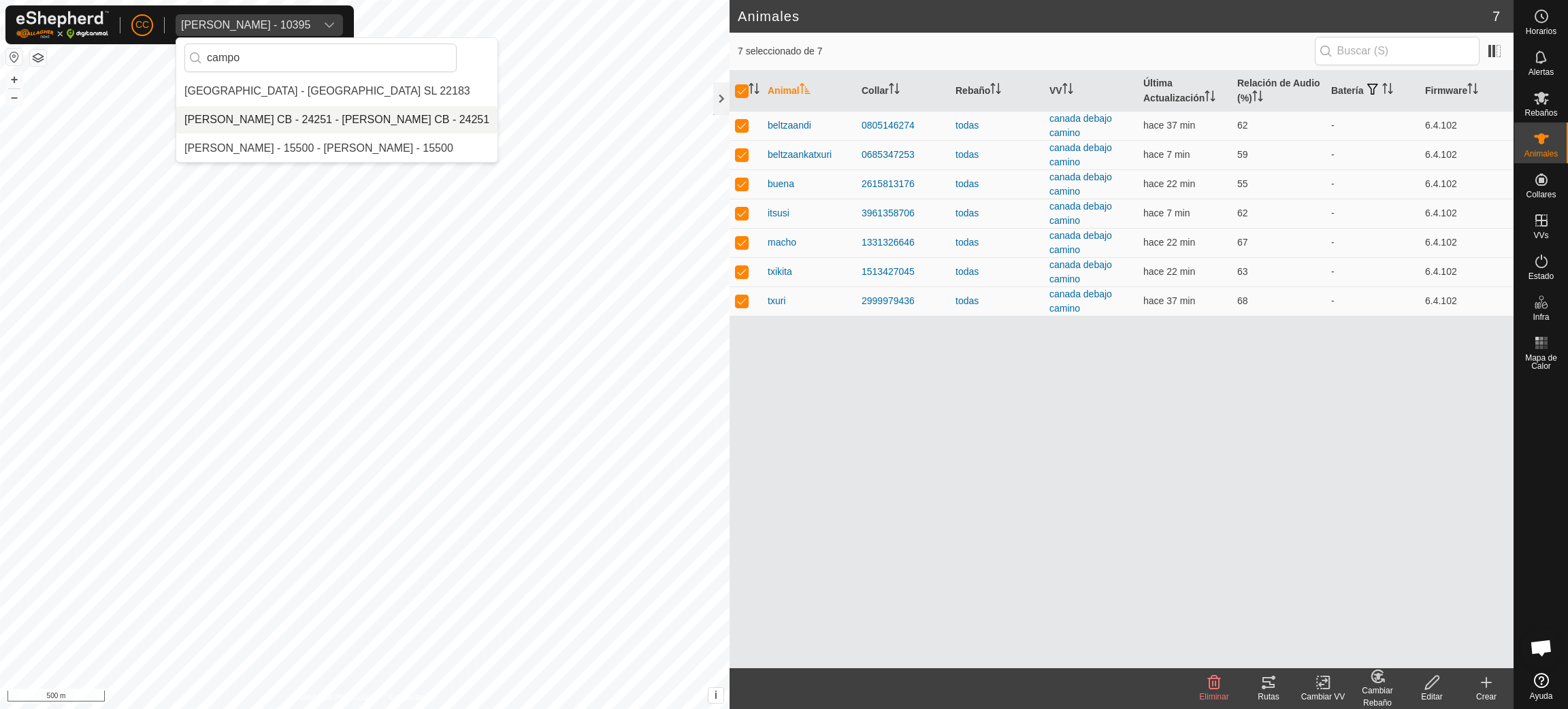
type input "campo"
click at [332, 118] on li "[PERSON_NAME] CB - 24251 - [PERSON_NAME] CB - 24251" at bounding box center [336, 119] width 321 height 27
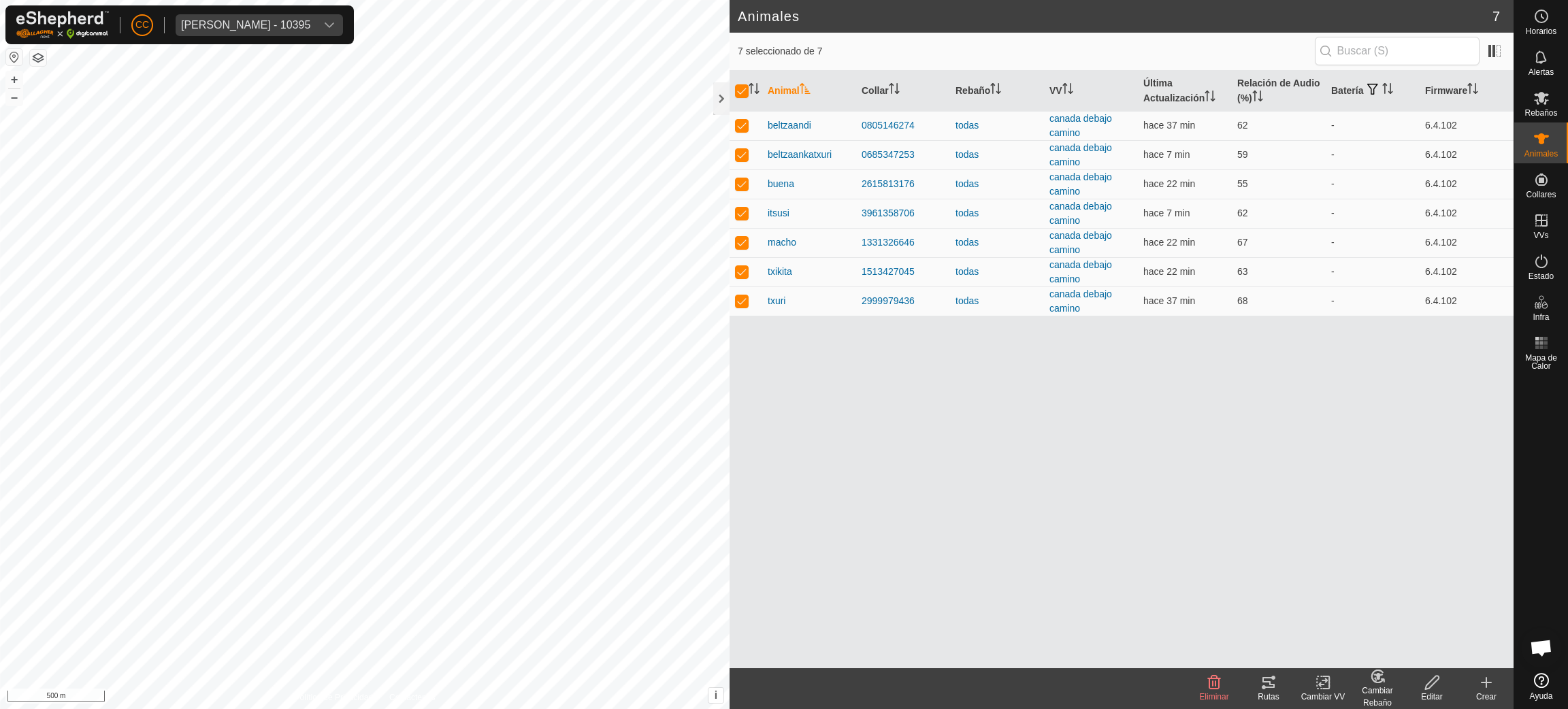
checkbox input "false"
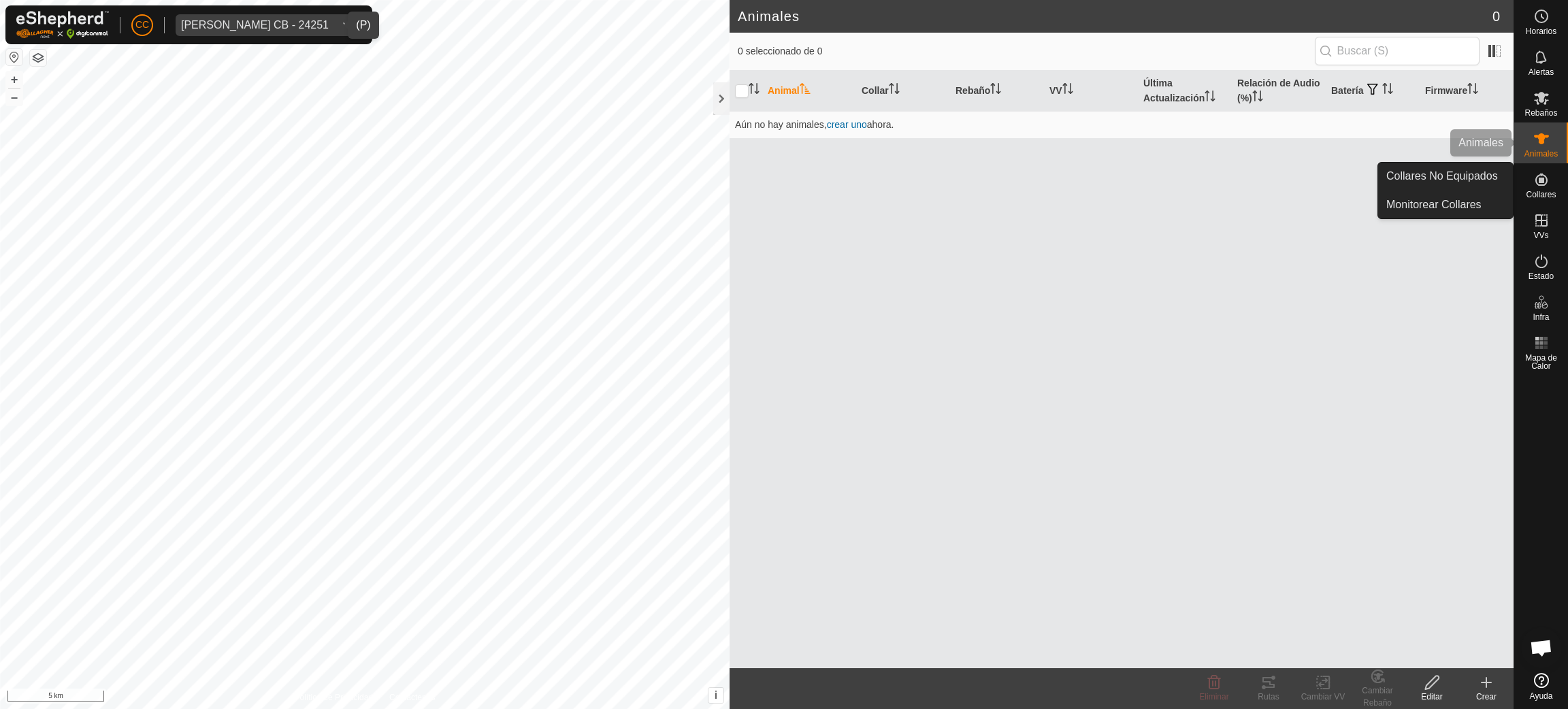
click at [1541, 158] on div "Animales" at bounding box center [1541, 143] width 54 height 41
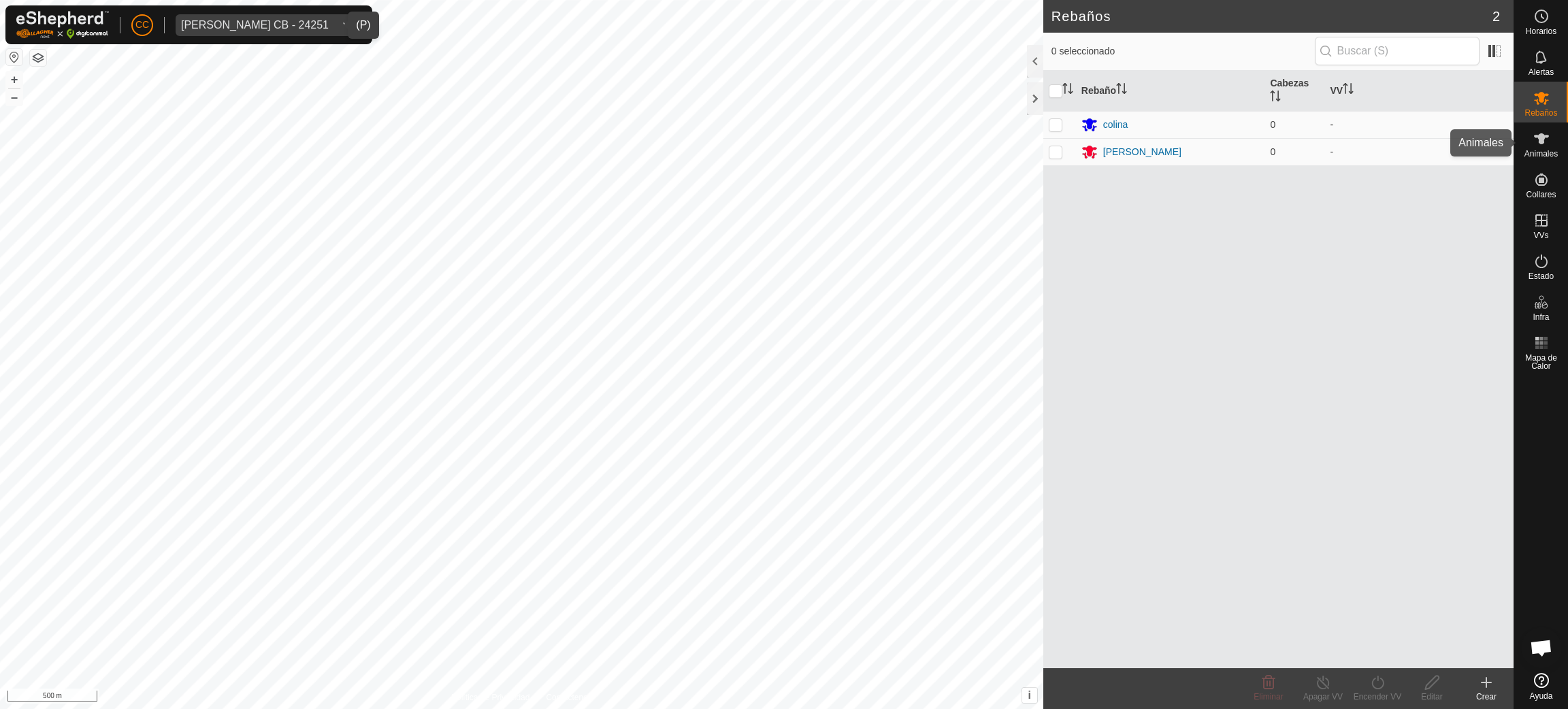
click at [1538, 143] on icon at bounding box center [1541, 138] width 17 height 17
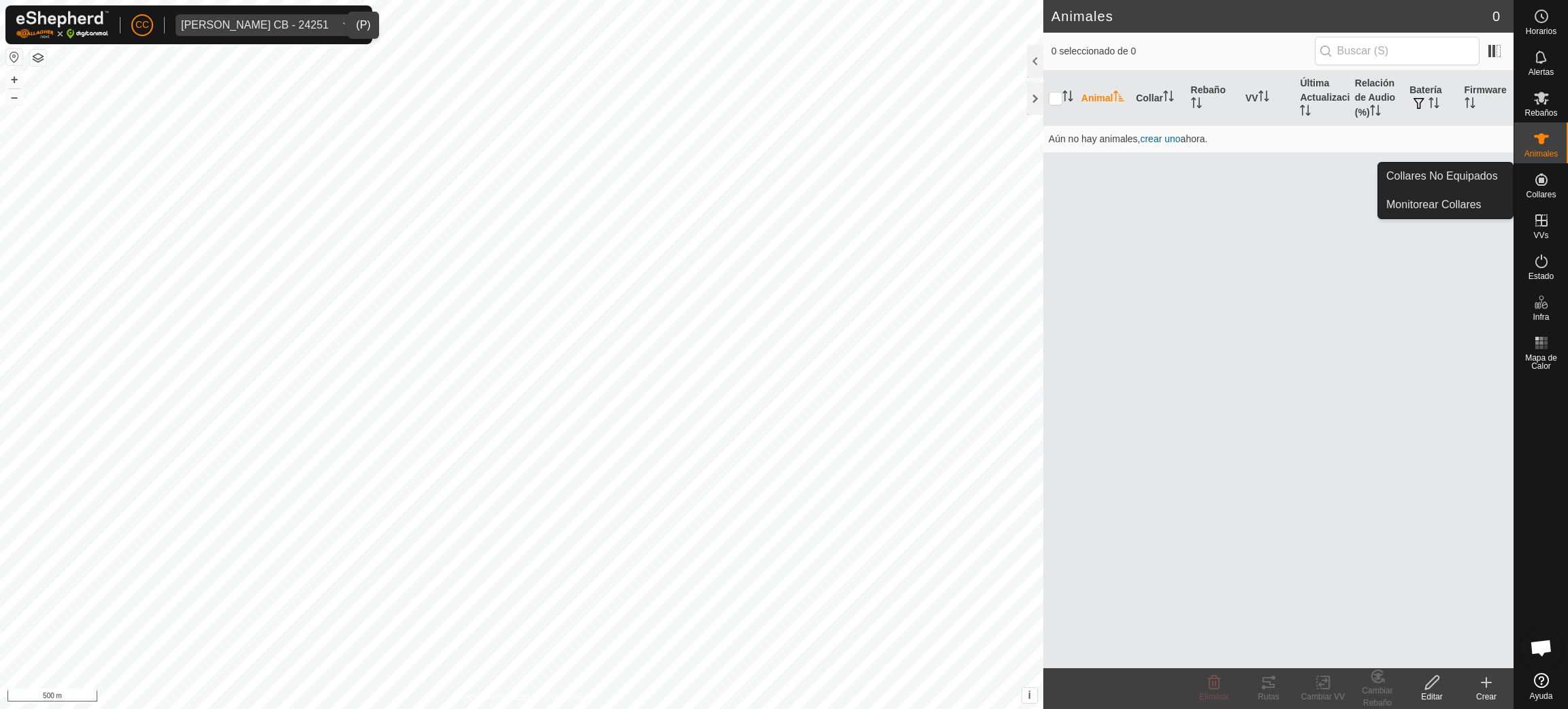
click at [1536, 165] on div "Collares" at bounding box center [1541, 184] width 54 height 41
click at [1524, 152] on span "Animales" at bounding box center [1541, 153] width 33 height 8
click at [1533, 182] on icon at bounding box center [1541, 179] width 17 height 17
click at [1424, 179] on link "Collares No Equipados" at bounding box center [1445, 176] width 135 height 27
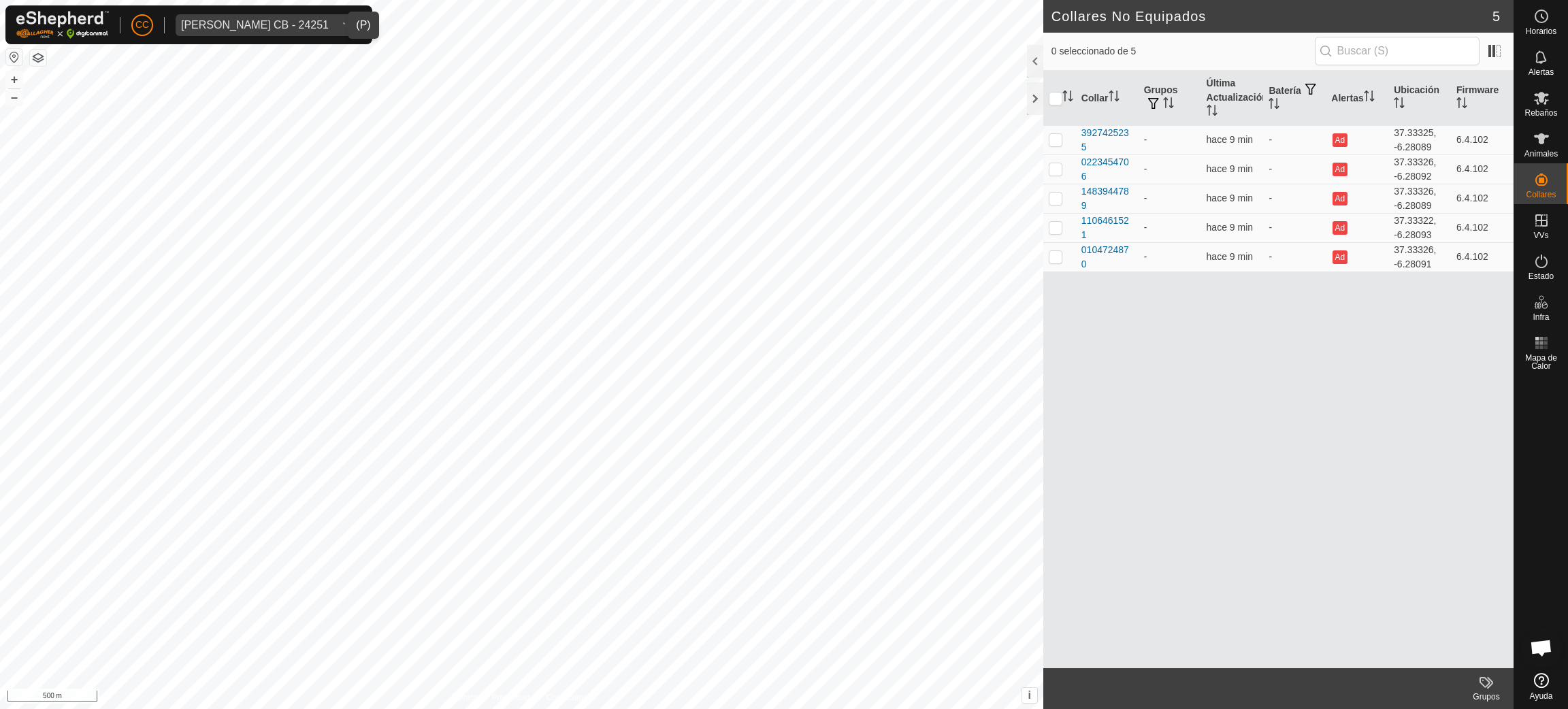
click at [8, 52] on button "button" at bounding box center [14, 57] width 17 height 17
click at [13, 60] on button "button" at bounding box center [14, 57] width 17 height 17
click at [138, 17] on span "CC" at bounding box center [143, 24] width 14 height 14
click at [146, 31] on span "CC" at bounding box center [143, 24] width 14 height 14
click at [192, 105] on link "Cerrar sesión" at bounding box center [205, 106] width 135 height 22
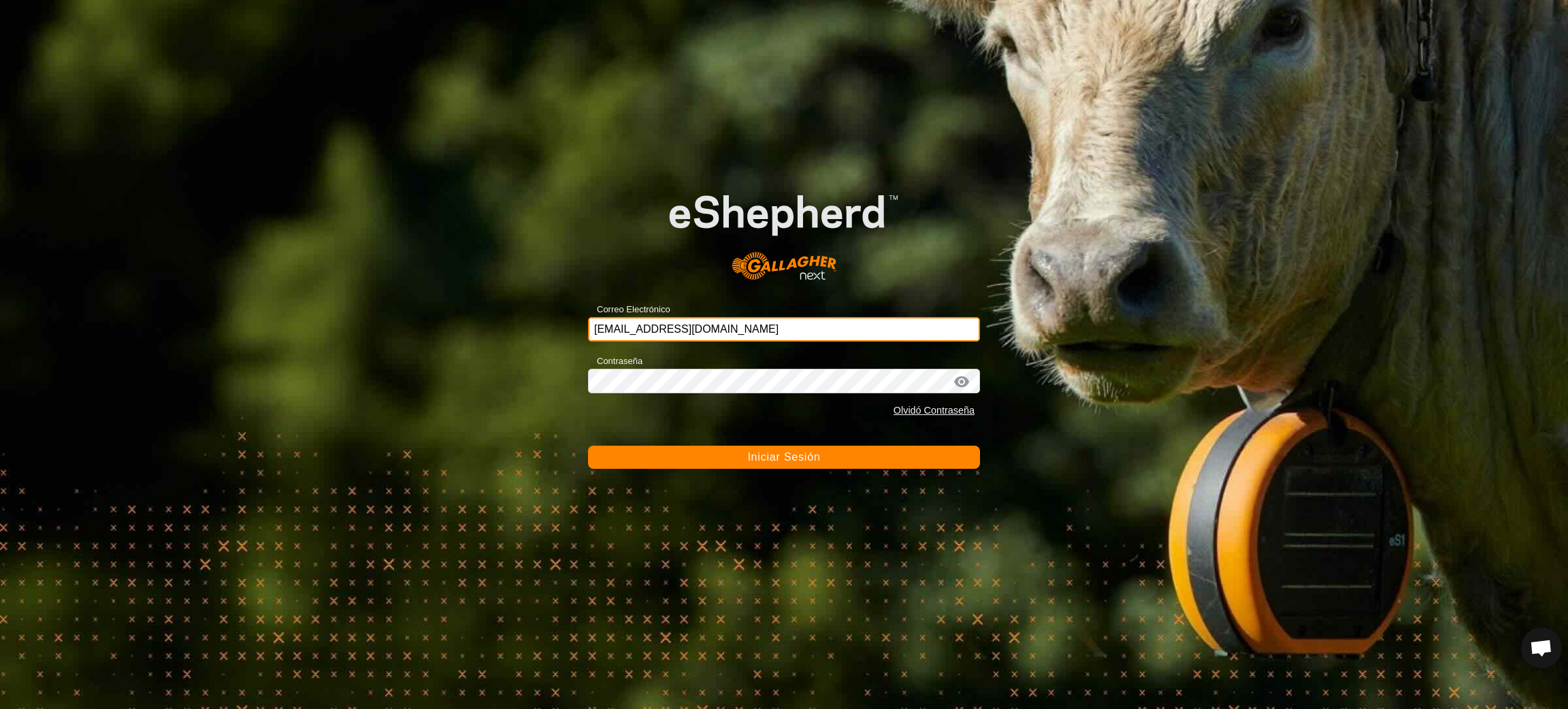
drag, startPoint x: 683, startPoint y: 343, endPoint x: 544, endPoint y: 342, distance: 139.0
click at [544, 342] on div "Correo Electrónico [EMAIL_ADDRESS][DOMAIN_NAME] Contraseña Olvidó Contraseña In…" at bounding box center [784, 354] width 1568 height 709
paste input "[PERSON_NAME][EMAIL_ADDRESS][DOMAIN_NAME]"
type input "[EMAIL_ADDRESS][DOMAIN_NAME]"
click at [659, 374] on div "Contraseña Olvidó Contraseña" at bounding box center [784, 388] width 392 height 71
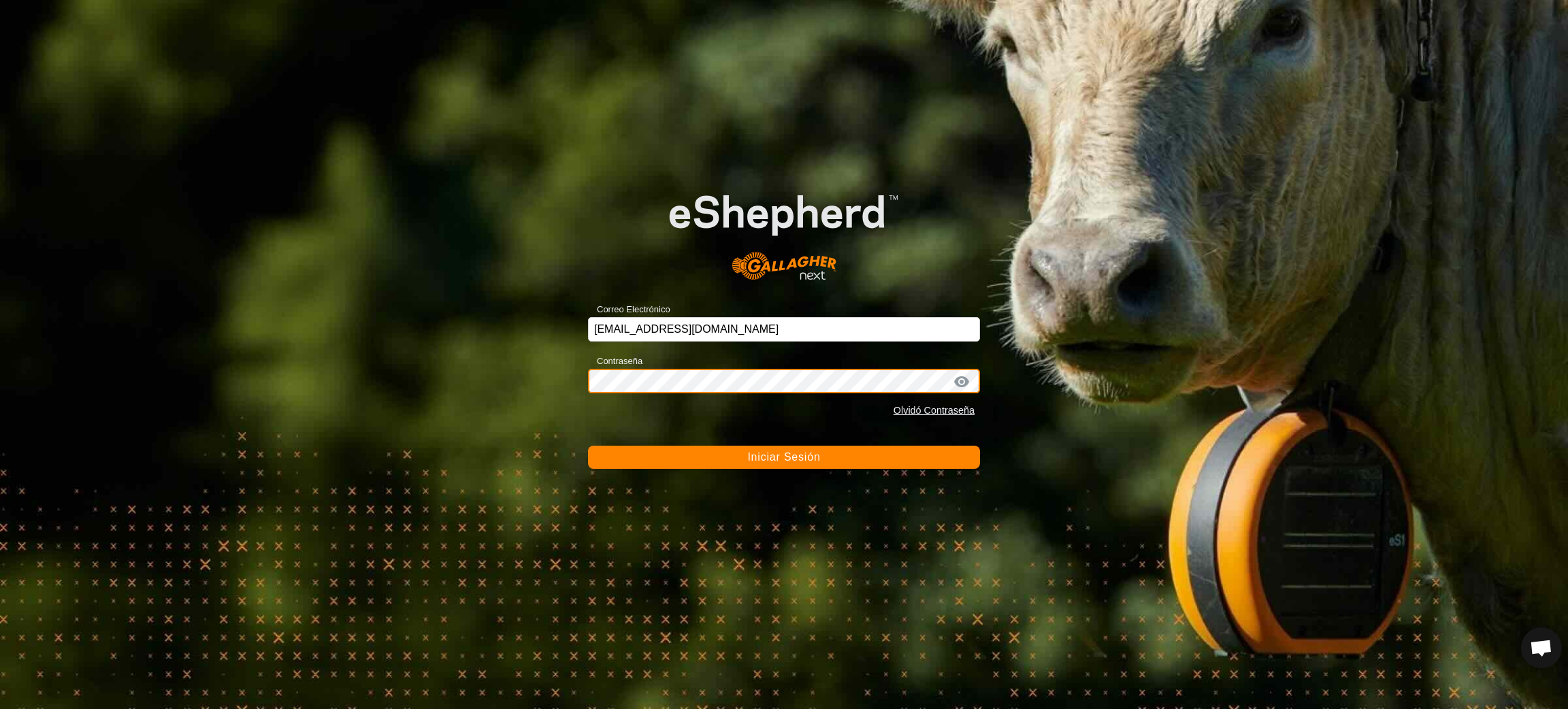
drag, startPoint x: 669, startPoint y: 367, endPoint x: 547, endPoint y: 395, distance: 125.2
click at [547, 395] on div "Correo Electrónico [EMAIL_ADDRESS][DOMAIN_NAME] Contraseña Olvidó Contraseña In…" at bounding box center [784, 354] width 1568 height 709
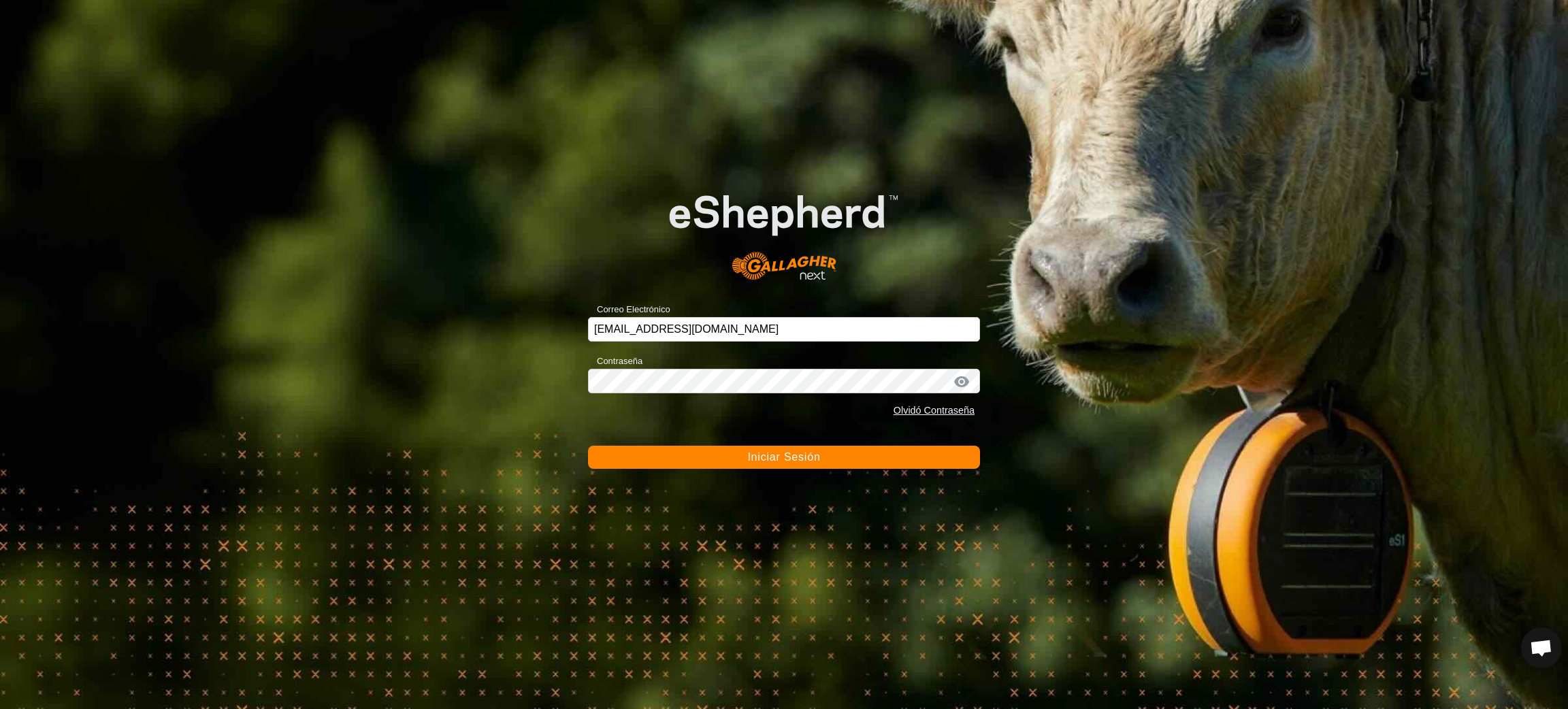
click at [797, 460] on span "Iniciar Sesión" at bounding box center [784, 456] width 73 height 11
